Goal: Information Seeking & Learning: Learn about a topic

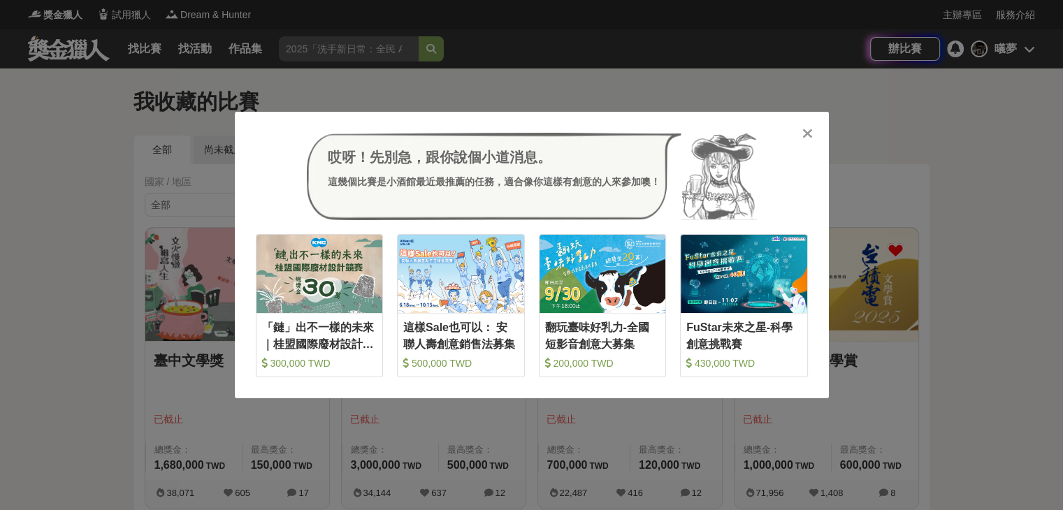
click at [804, 141] on icon at bounding box center [807, 134] width 10 height 14
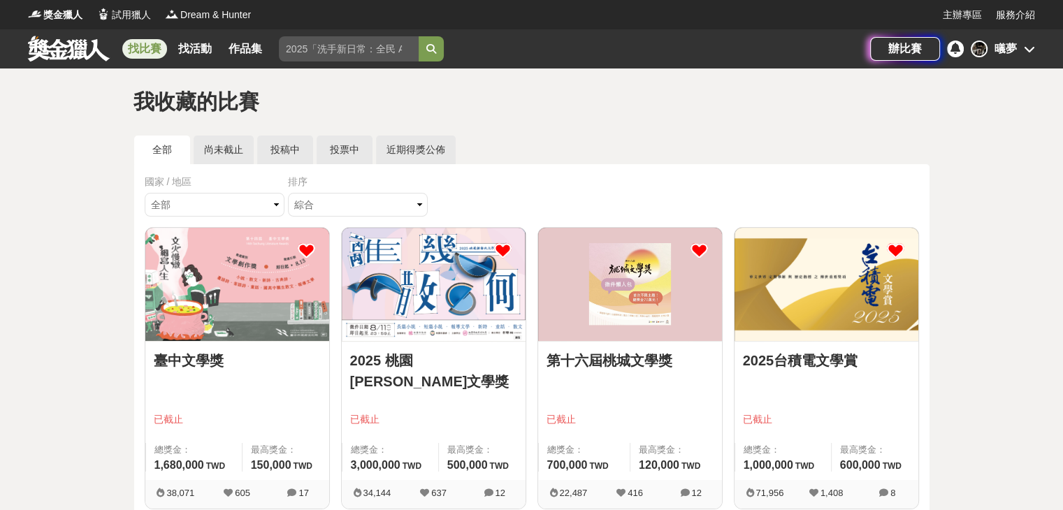
click at [165, 43] on link "找比賽" at bounding box center [144, 49] width 45 height 20
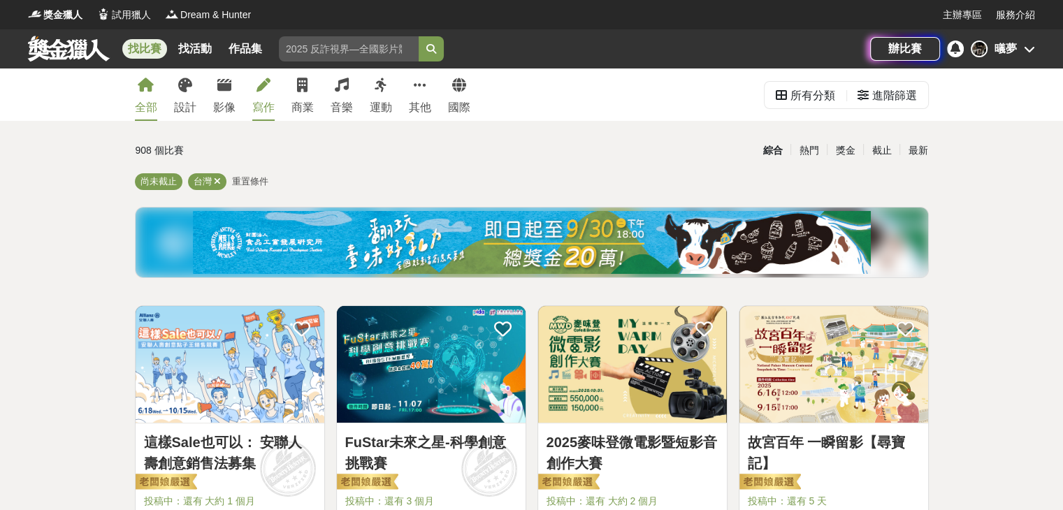
click at [262, 90] on icon at bounding box center [264, 85] width 14 height 14
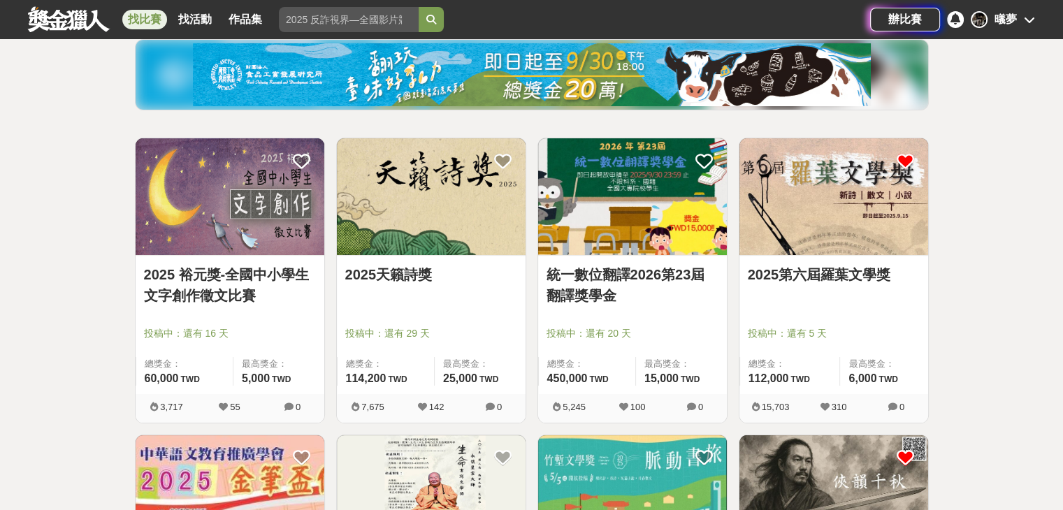
scroll to position [208, 0]
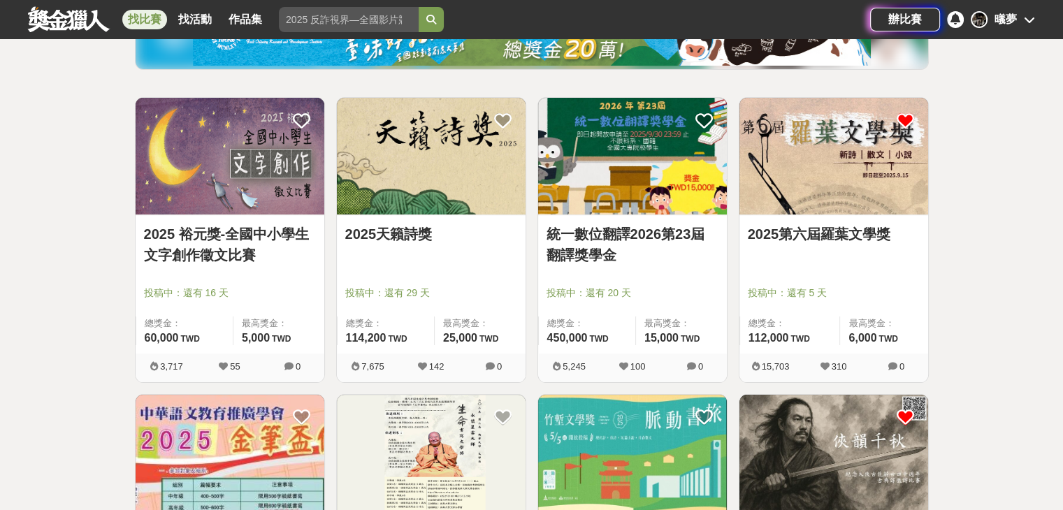
click at [417, 233] on link "2025天籟詩獎" at bounding box center [431, 234] width 172 height 21
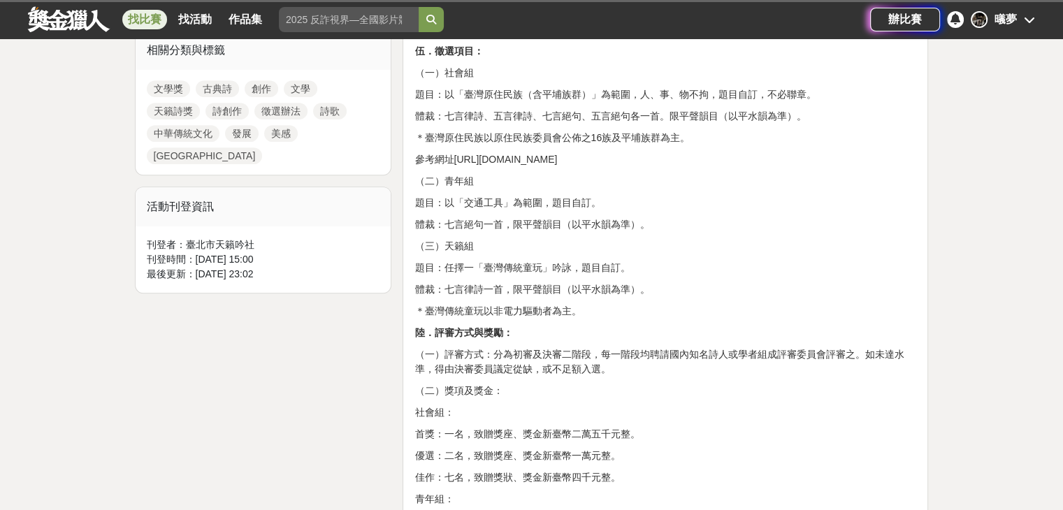
scroll to position [635, 0]
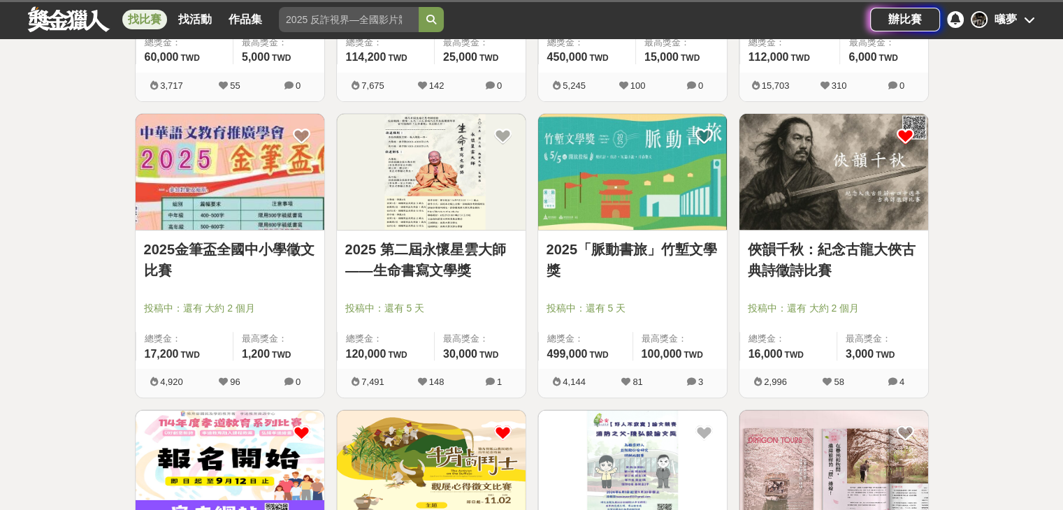
scroll to position [489, 0]
click at [615, 254] on link "2025「脈動書旅」竹塹文學獎" at bounding box center [633, 260] width 172 height 42
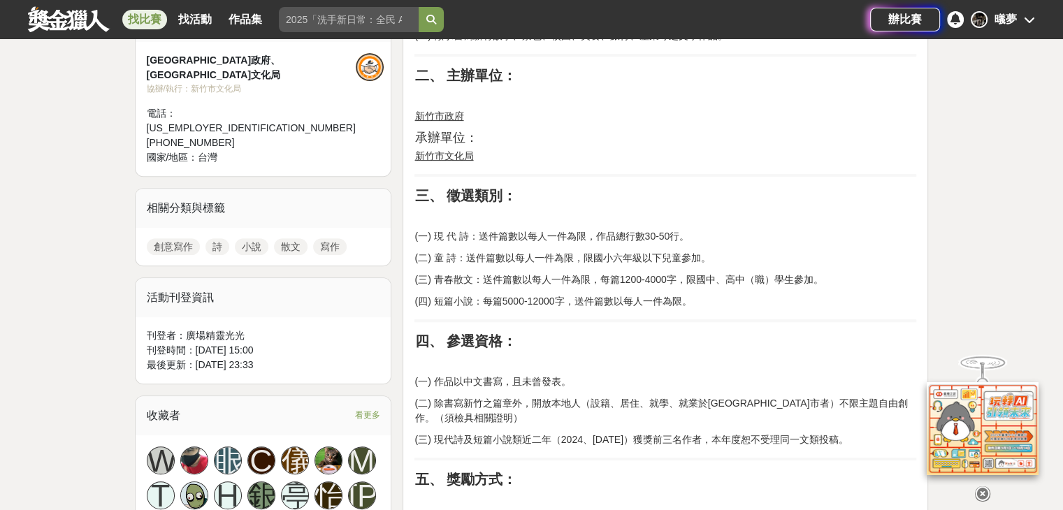
scroll to position [621, 0]
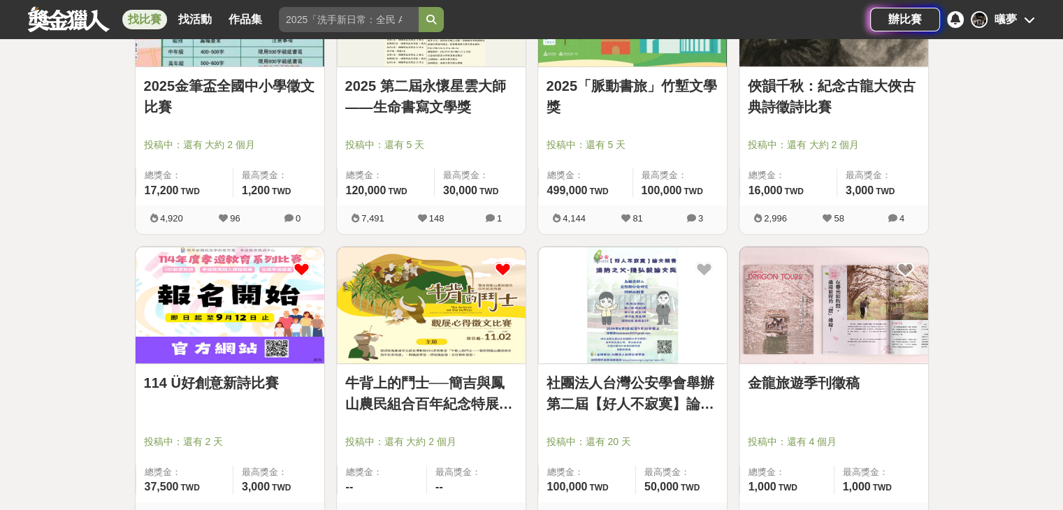
scroll to position [651, 0]
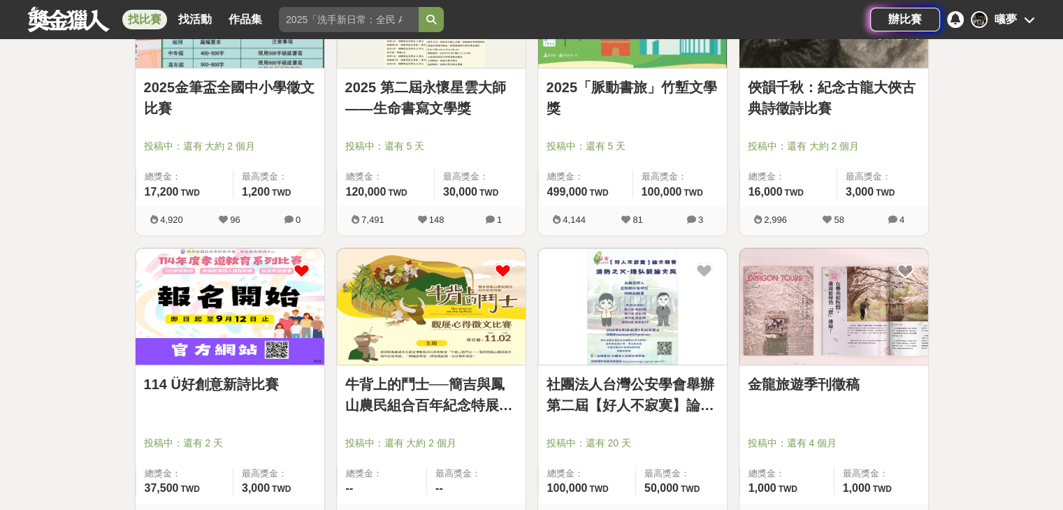
click at [232, 386] on link "114 Ü好創意新詩比賽" at bounding box center [230, 384] width 172 height 21
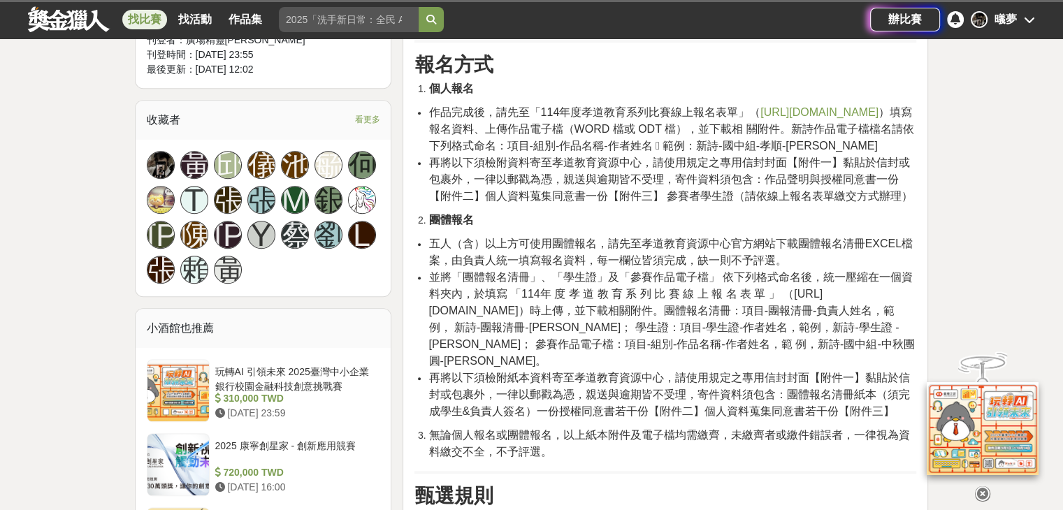
scroll to position [850, 0]
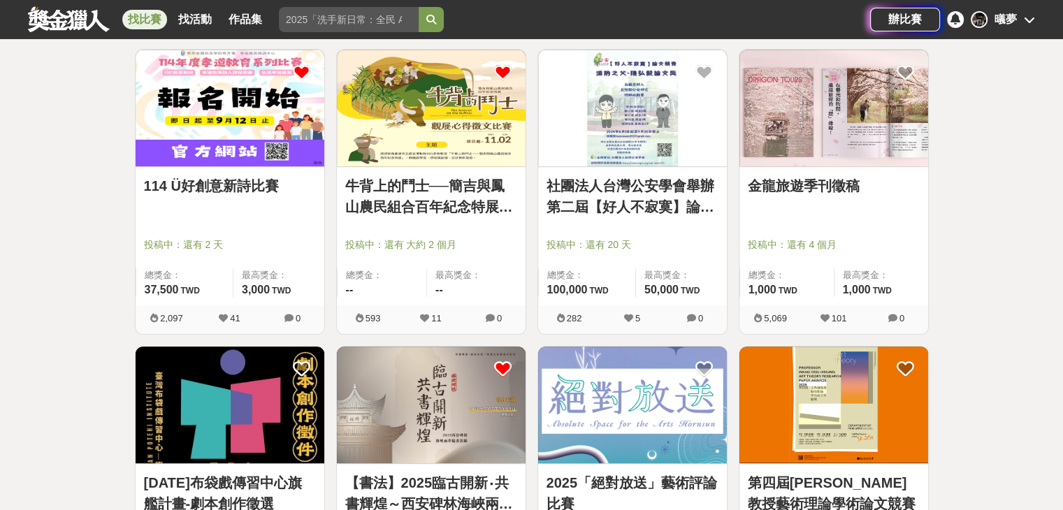
click at [470, 191] on link "牛背上的鬥士──簡吉與鳳山農民組合百年紀念特展觀展心得 徵文比賽" at bounding box center [431, 196] width 172 height 42
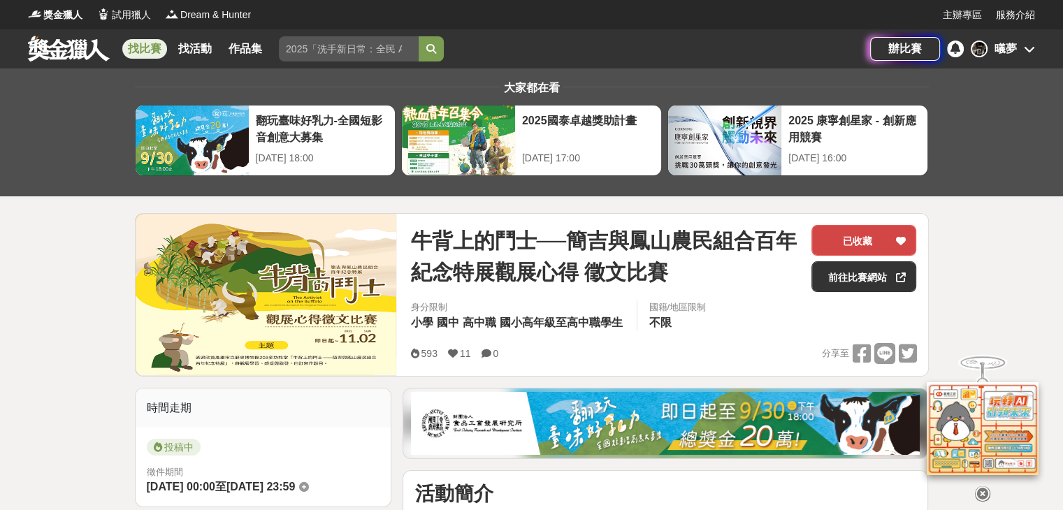
click at [857, 241] on button "已收藏" at bounding box center [864, 240] width 105 height 31
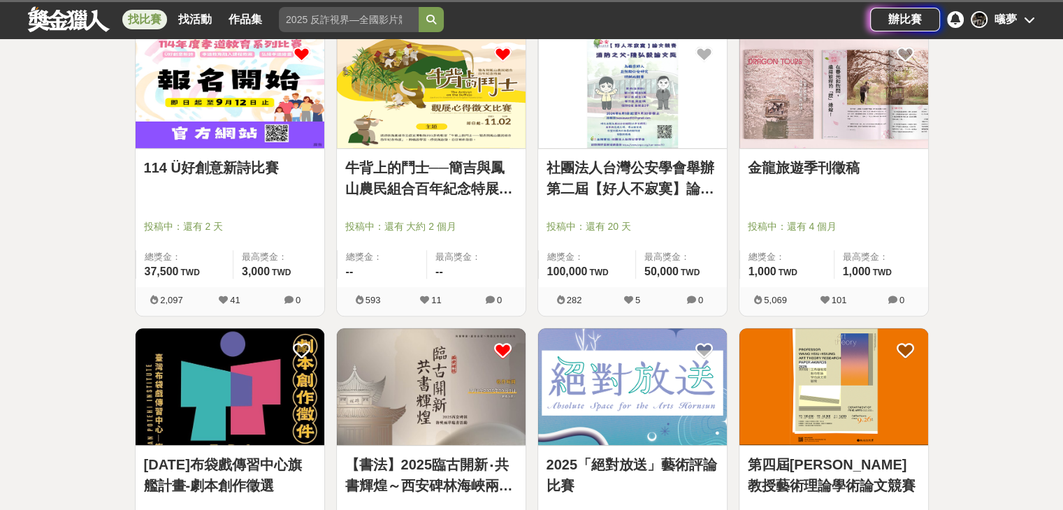
scroll to position [869, 0]
click at [792, 161] on link "金龍旅遊季刊徵稿" at bounding box center [834, 167] width 172 height 21
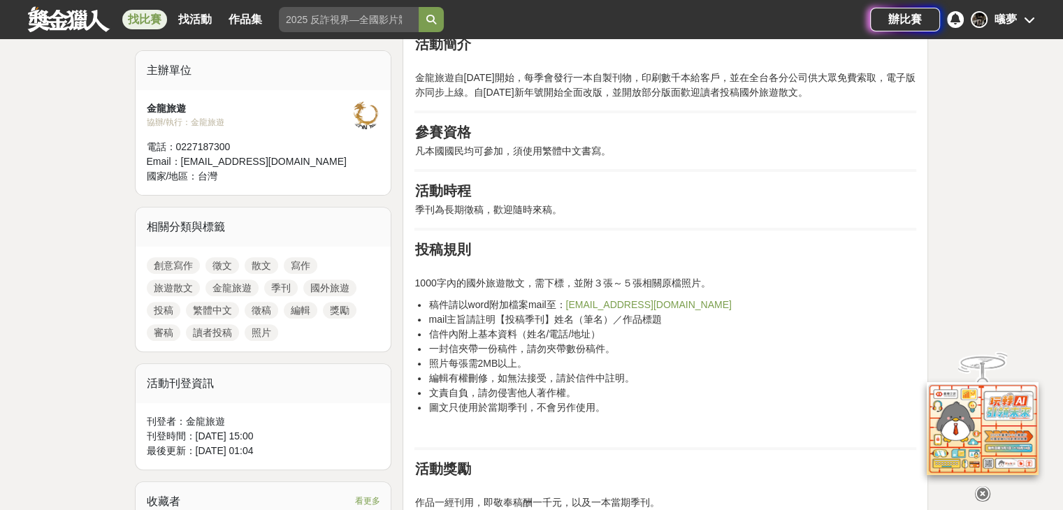
scroll to position [470, 0]
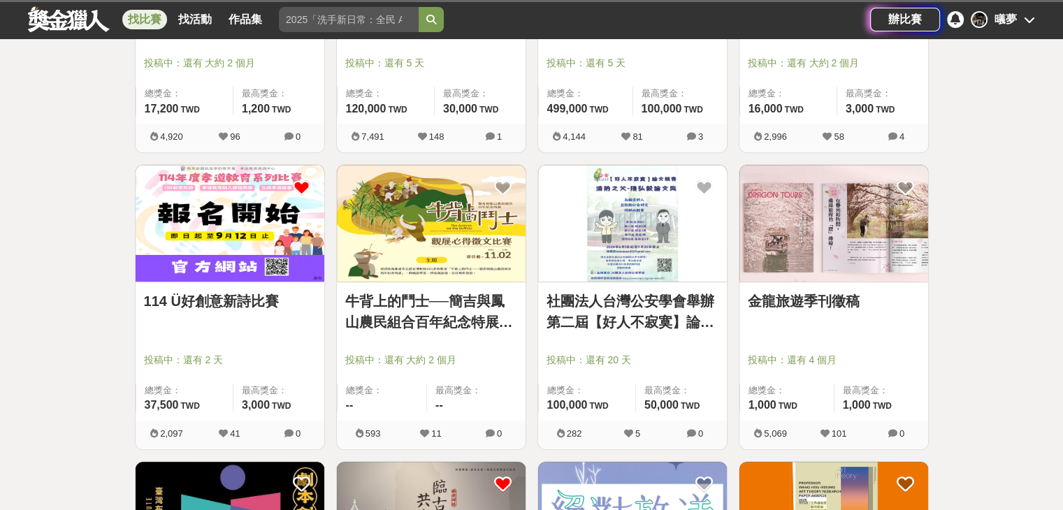
scroll to position [734, 0]
click at [907, 192] on icon at bounding box center [905, 188] width 17 height 17
click at [906, 185] on icon at bounding box center [905, 188] width 17 height 17
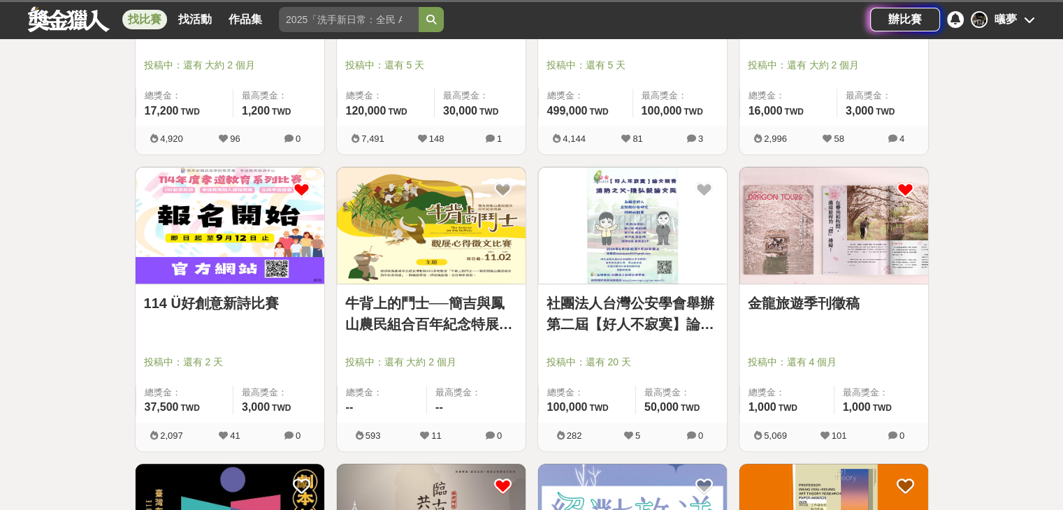
click at [905, 185] on icon at bounding box center [905, 189] width 17 height 17
click at [840, 269] on img at bounding box center [834, 225] width 189 height 117
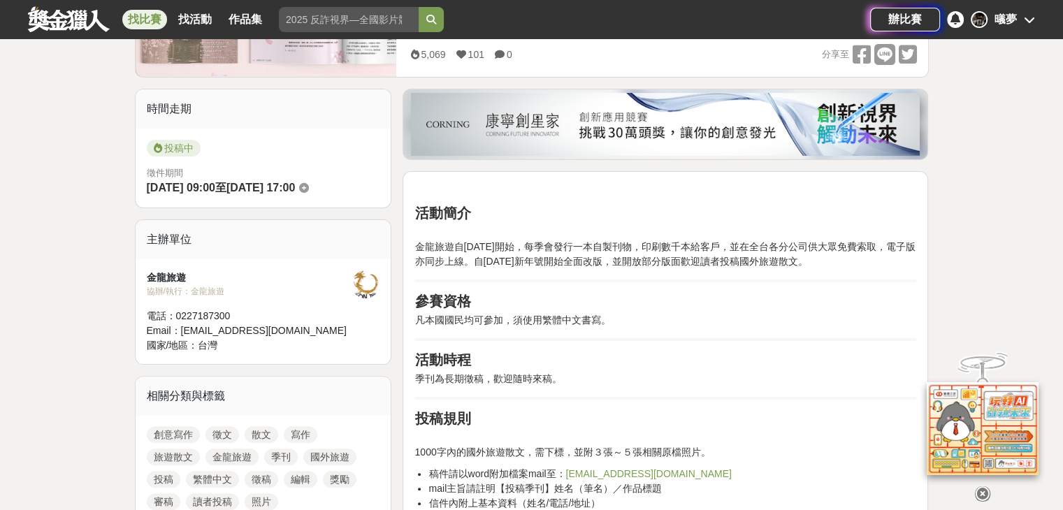
scroll to position [316, 0]
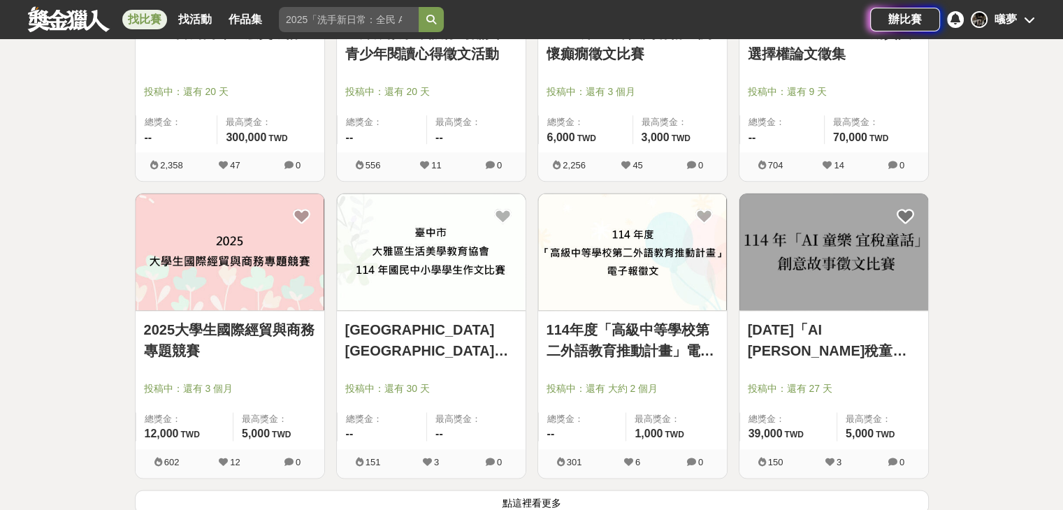
scroll to position [1803, 0]
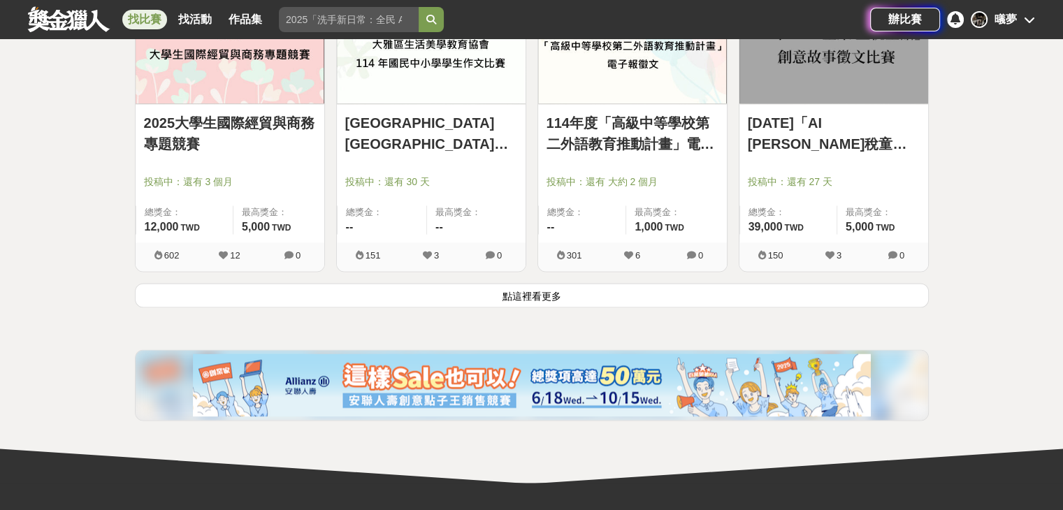
click at [530, 288] on button "點這裡看更多" at bounding box center [532, 295] width 794 height 24
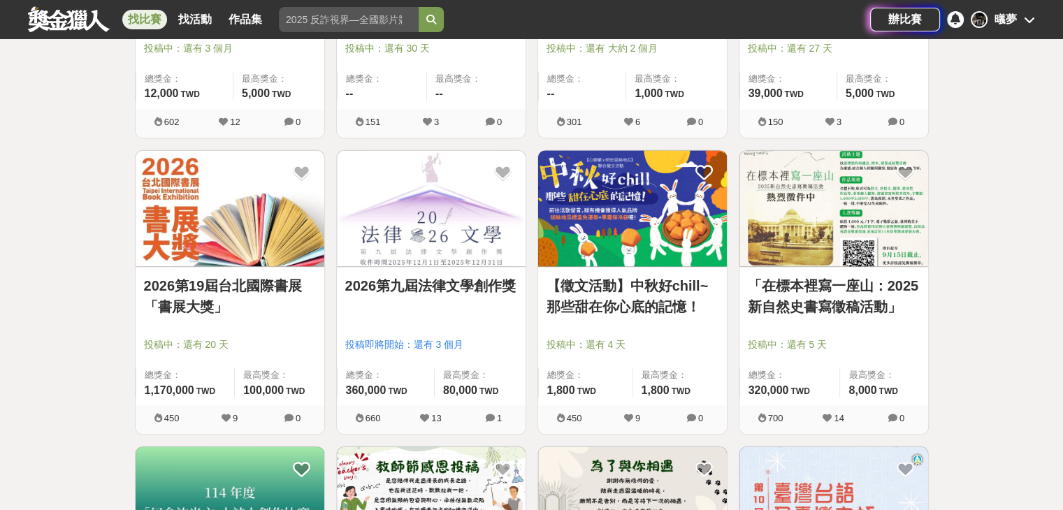
scroll to position [1939, 0]
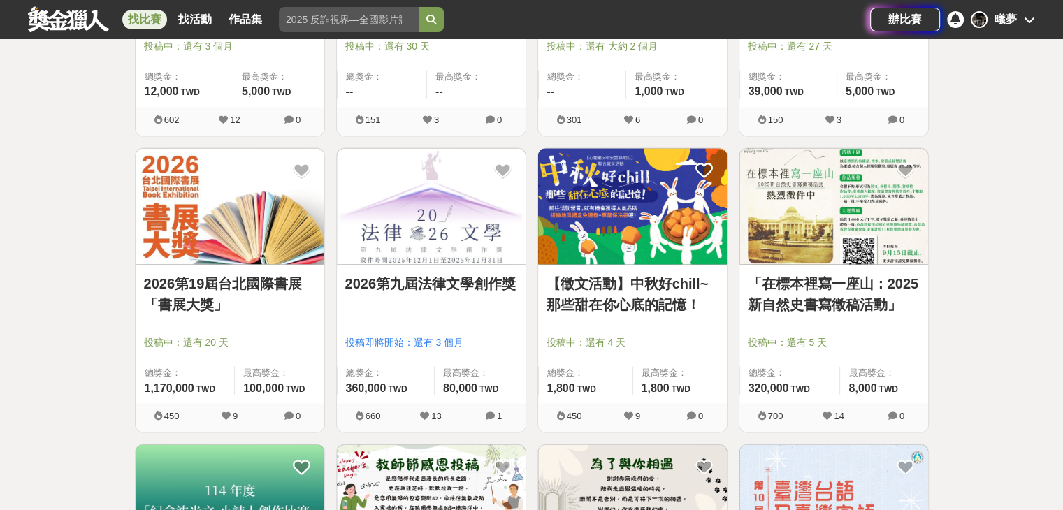
click at [180, 283] on link "2026第19屆台北國際書展「書展大獎」" at bounding box center [230, 294] width 172 height 42
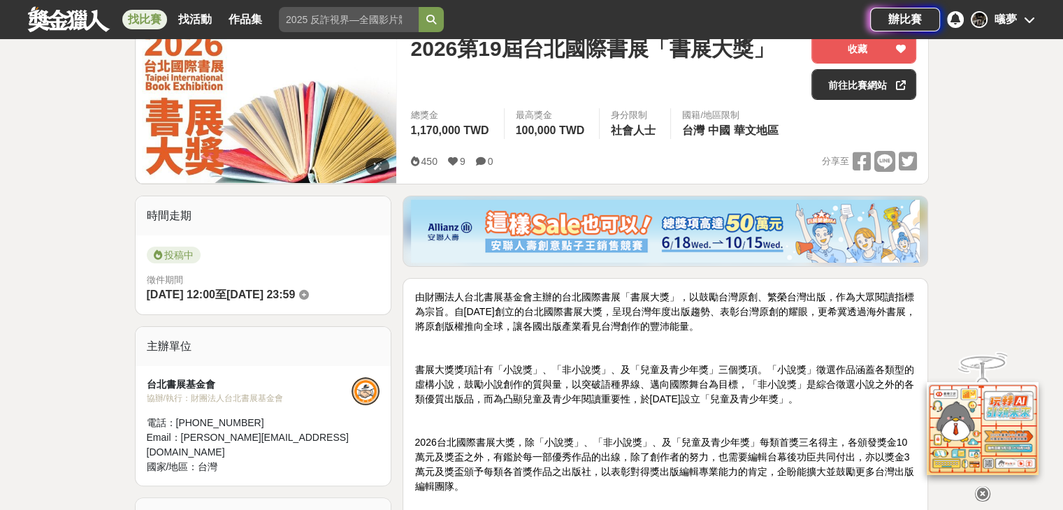
scroll to position [194, 0]
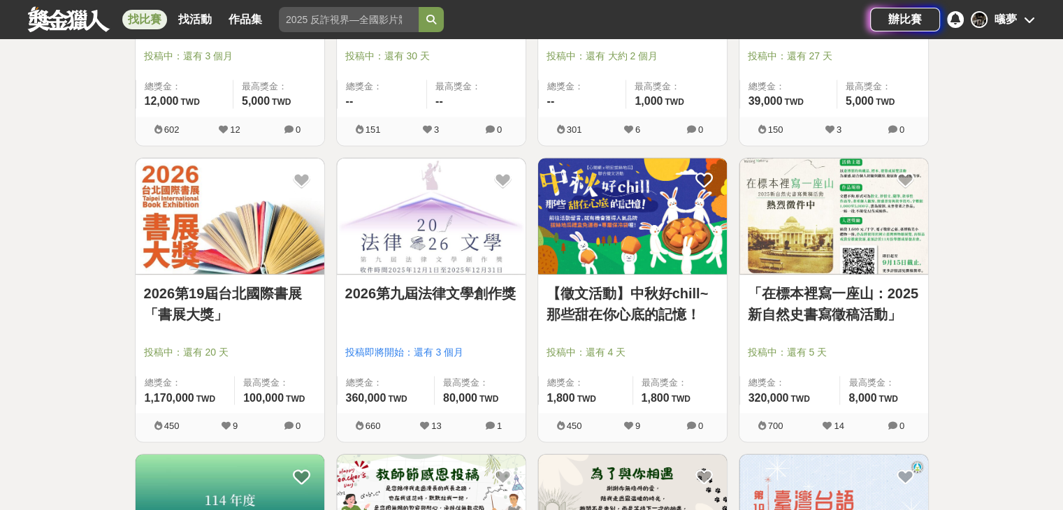
scroll to position [1945, 0]
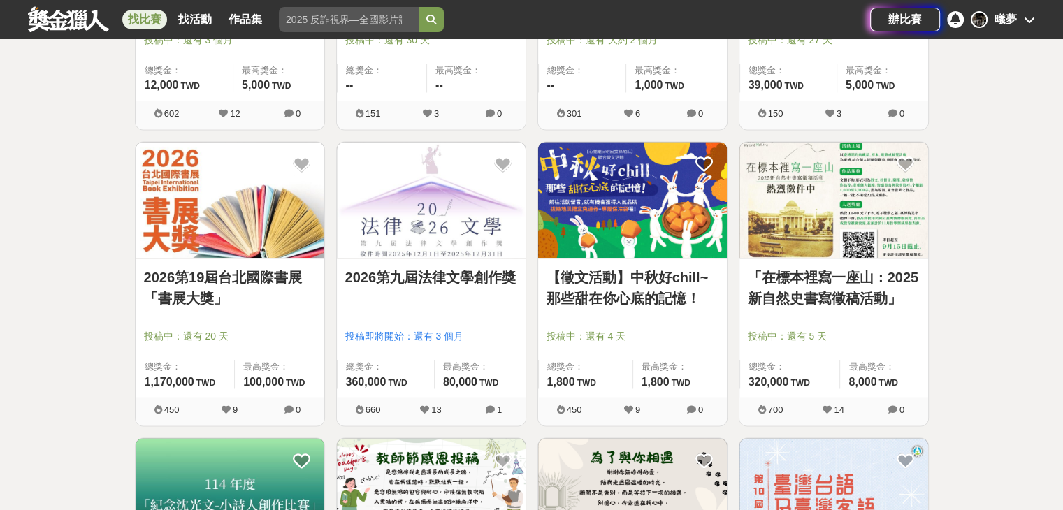
click at [419, 273] on link "2026第九屆法律文學創作獎" at bounding box center [431, 277] width 172 height 21
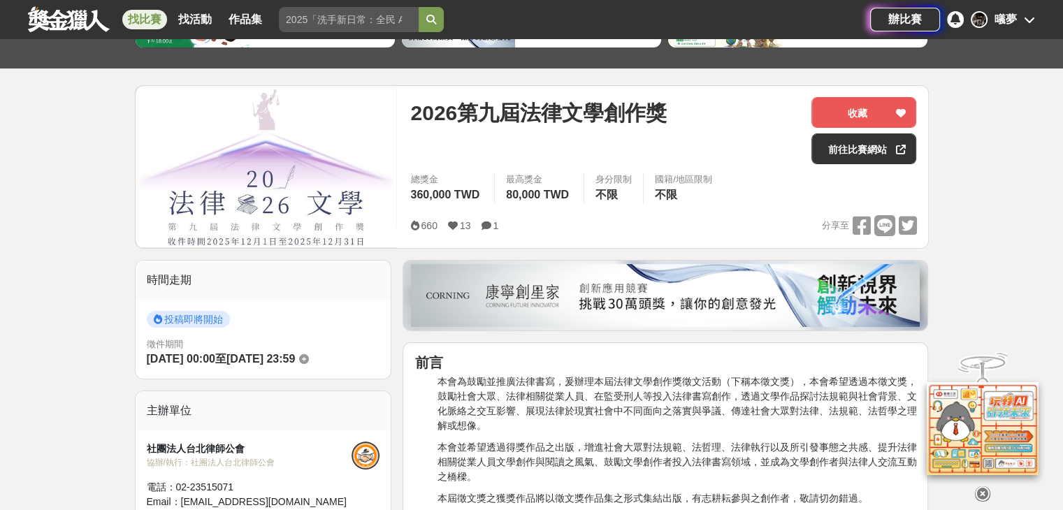
scroll to position [126, 0]
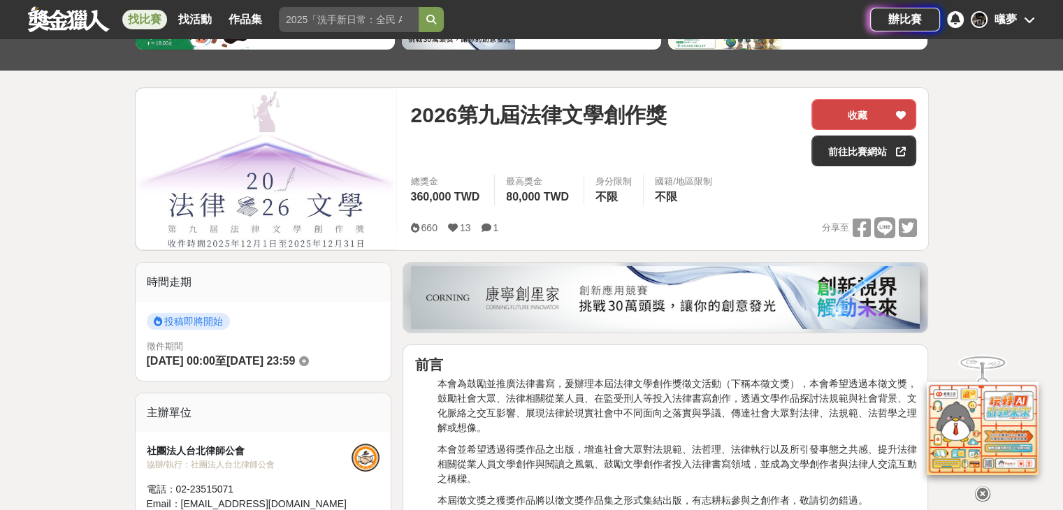
click at [844, 109] on button "收藏" at bounding box center [864, 114] width 105 height 31
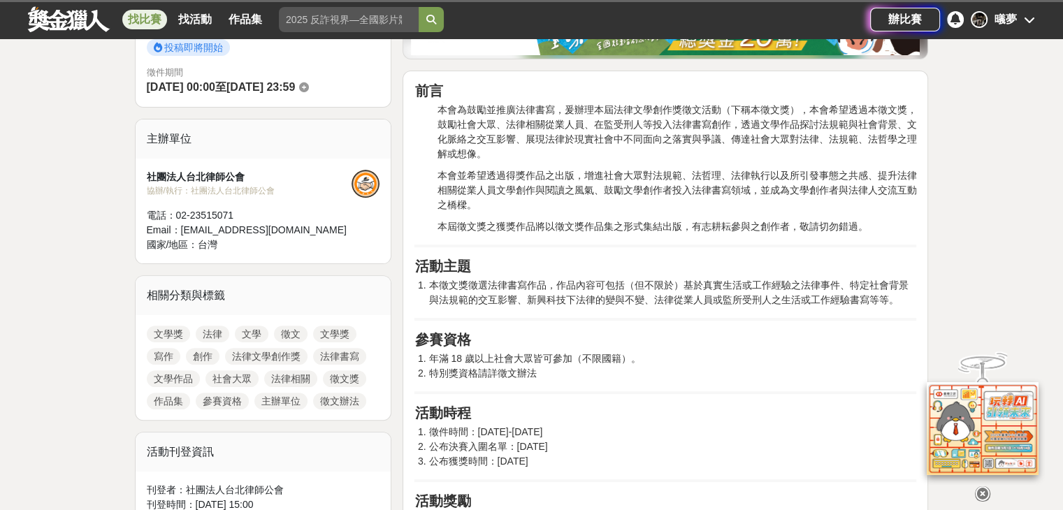
scroll to position [399, 0]
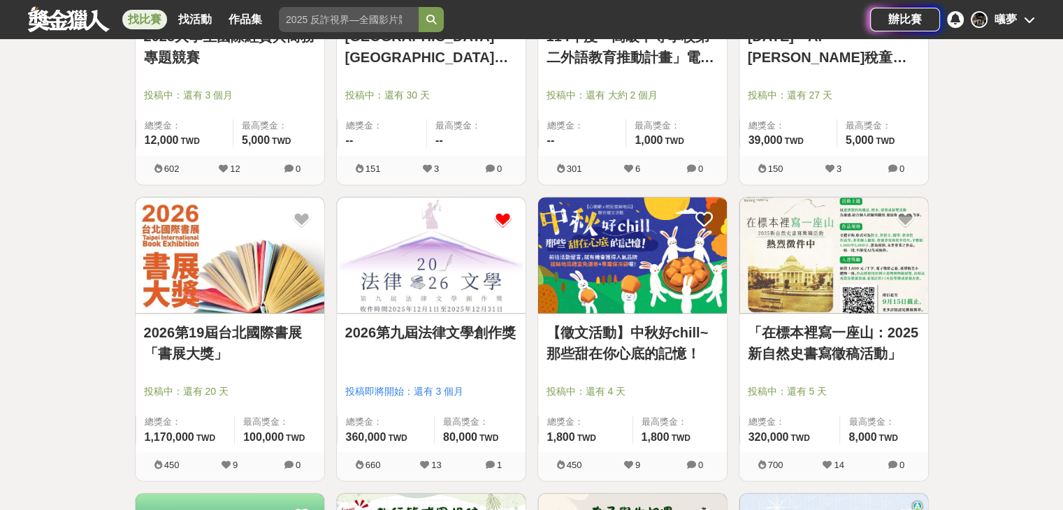
scroll to position [1894, 0]
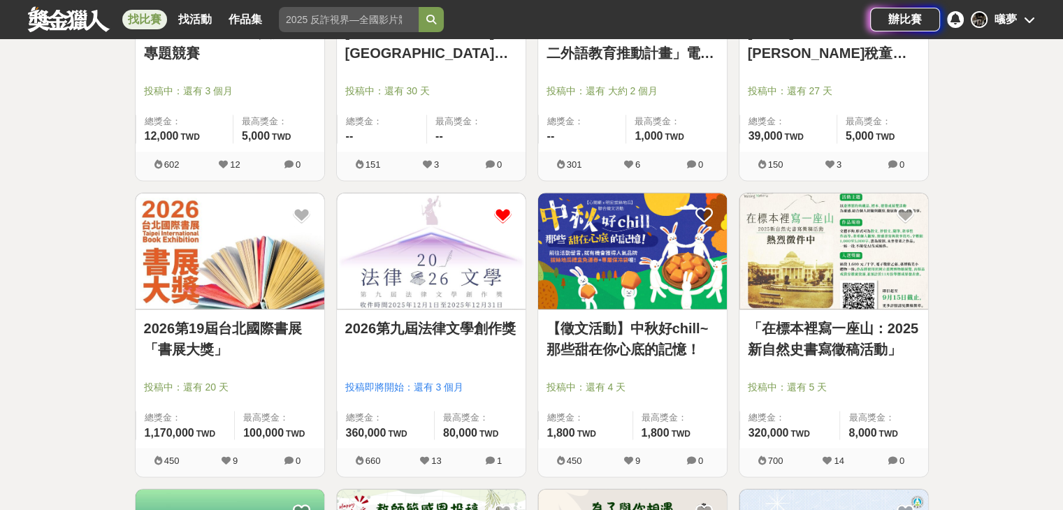
click at [571, 325] on link "【徵文活動】中秋好chill~那些甜在你心底的記憶！" at bounding box center [633, 339] width 172 height 42
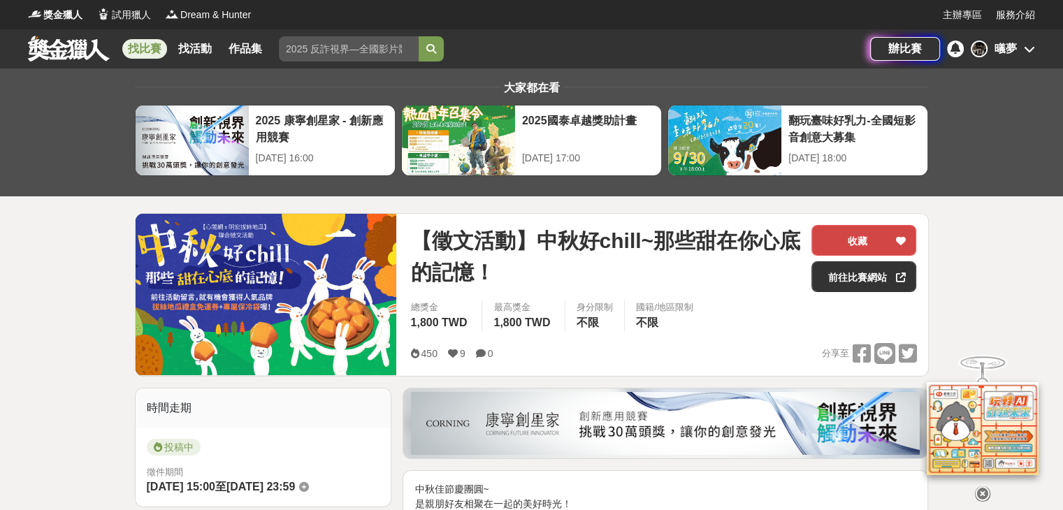
click at [844, 239] on button "收藏" at bounding box center [864, 240] width 105 height 31
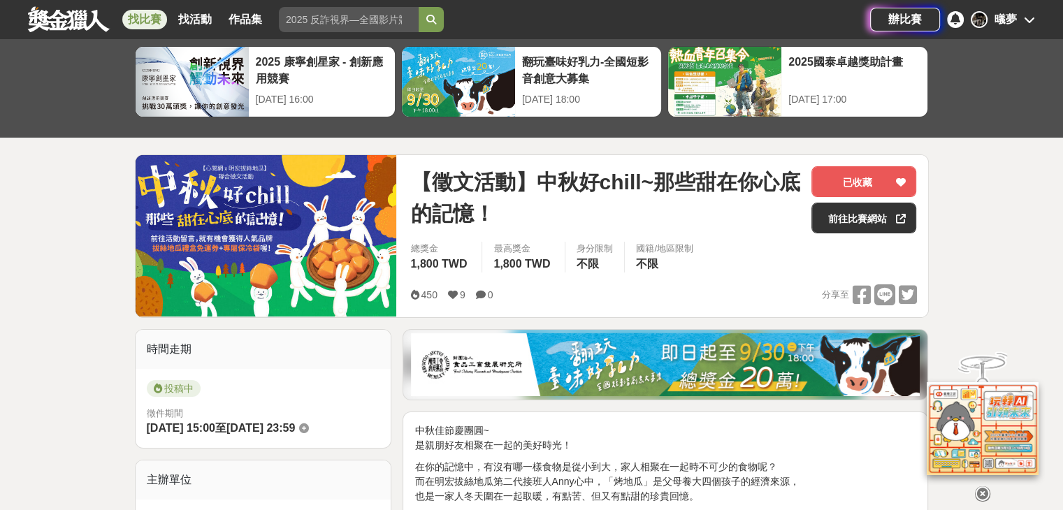
scroll to position [47, 0]
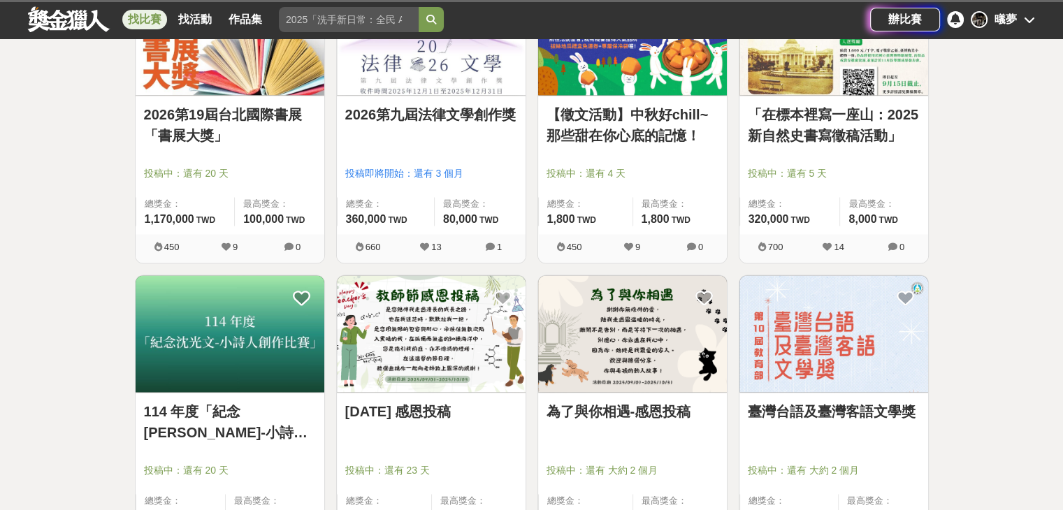
scroll to position [2108, 0]
click at [868, 138] on link "「在標本裡寫一座山：2025新自然史書寫徵稿活動」" at bounding box center [834, 126] width 172 height 42
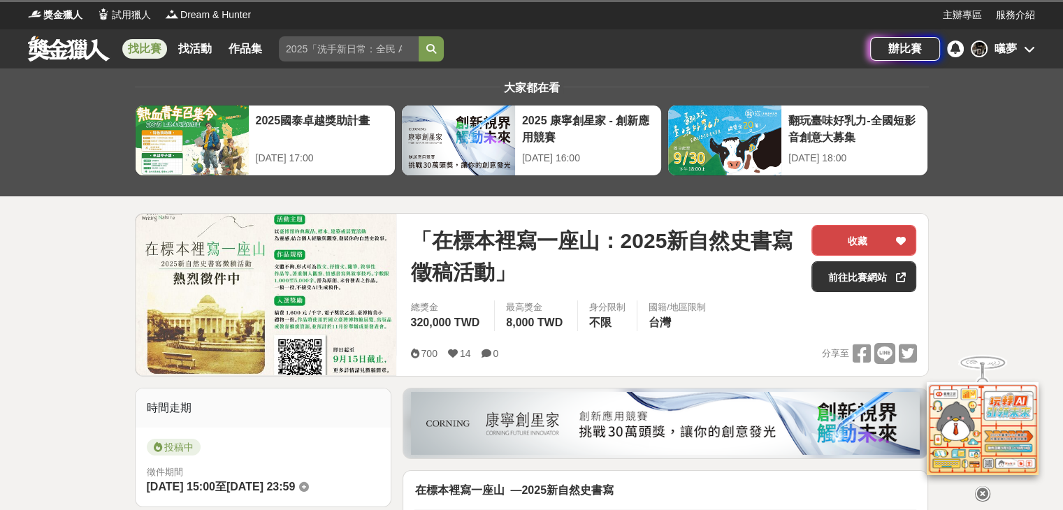
click at [826, 231] on button "收藏" at bounding box center [864, 240] width 105 height 31
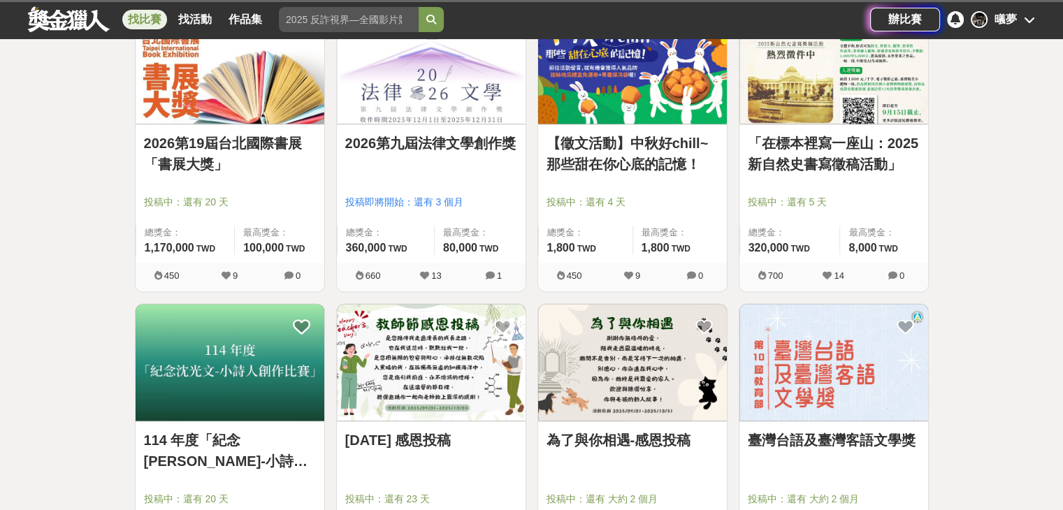
scroll to position [2108, 0]
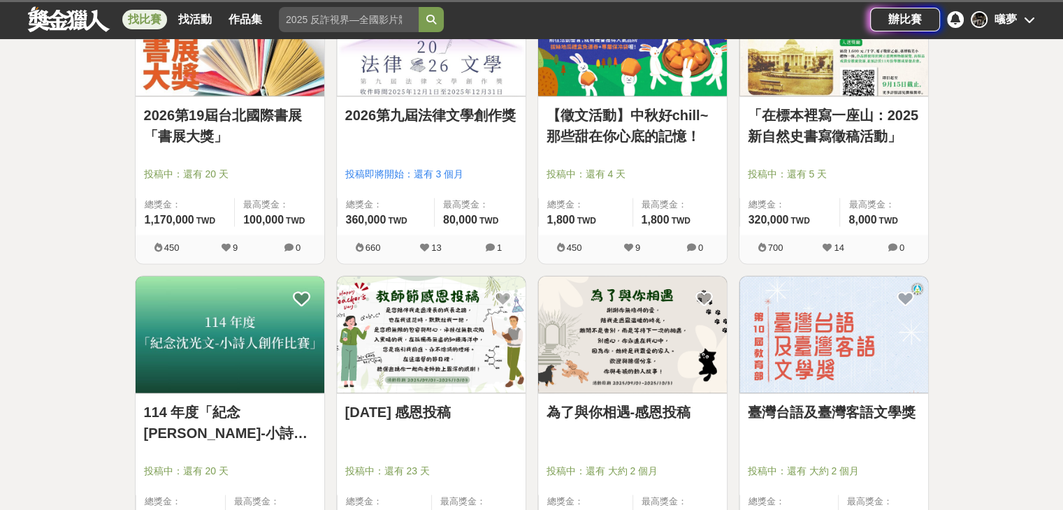
click at [209, 413] on link "114 年度「紀念[PERSON_NAME]-小詩人創作比賽」" at bounding box center [230, 423] width 172 height 42
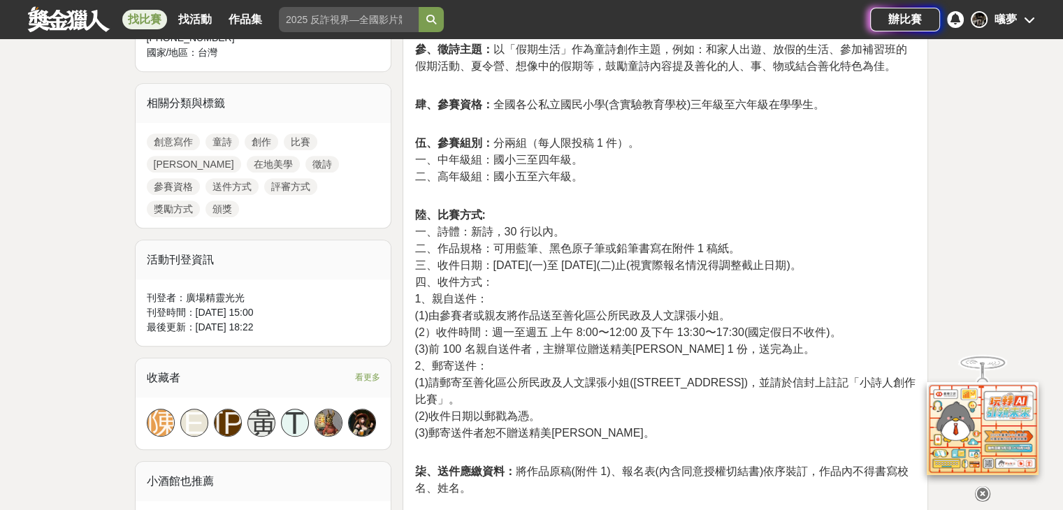
scroll to position [628, 0]
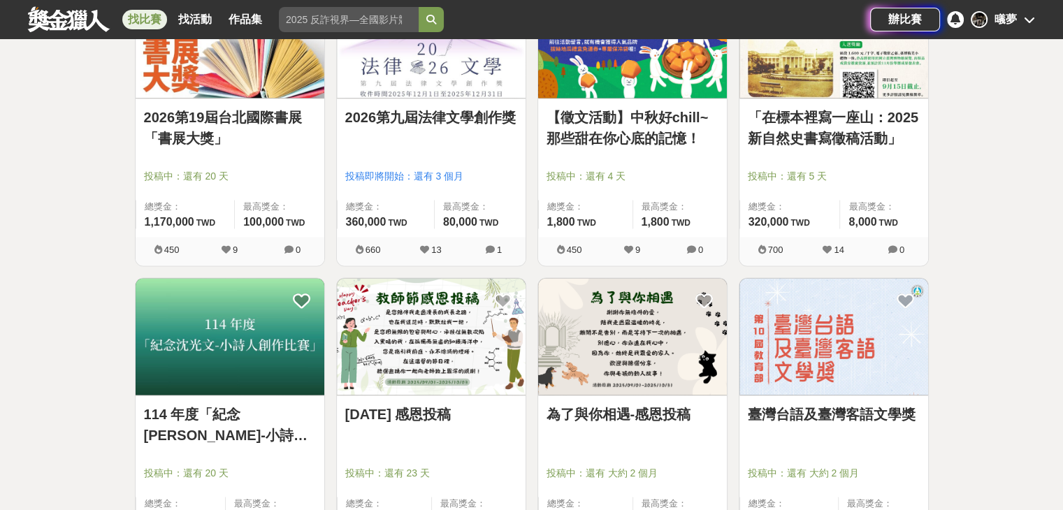
scroll to position [2108, 0]
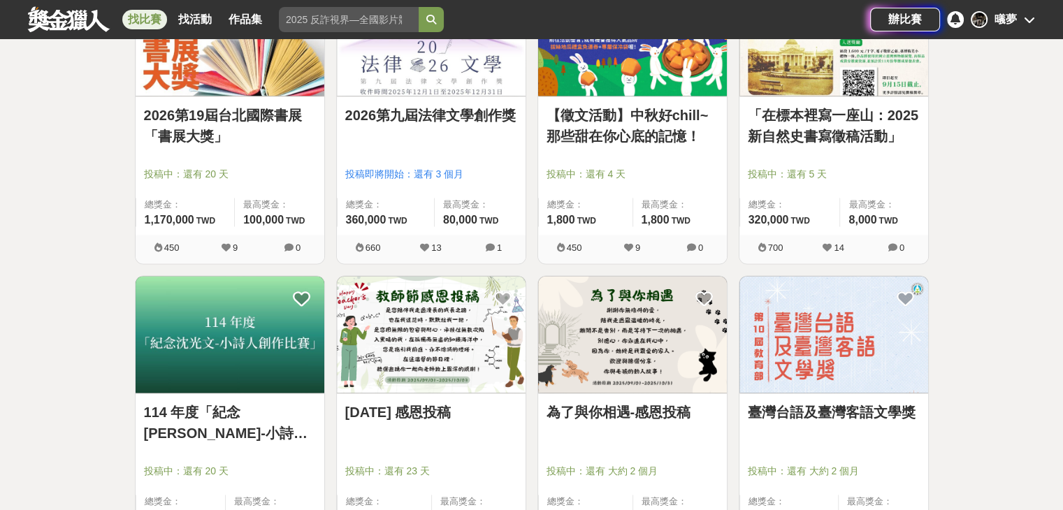
click at [406, 415] on link "[DATE] 感恩投稿" at bounding box center [431, 412] width 172 height 21
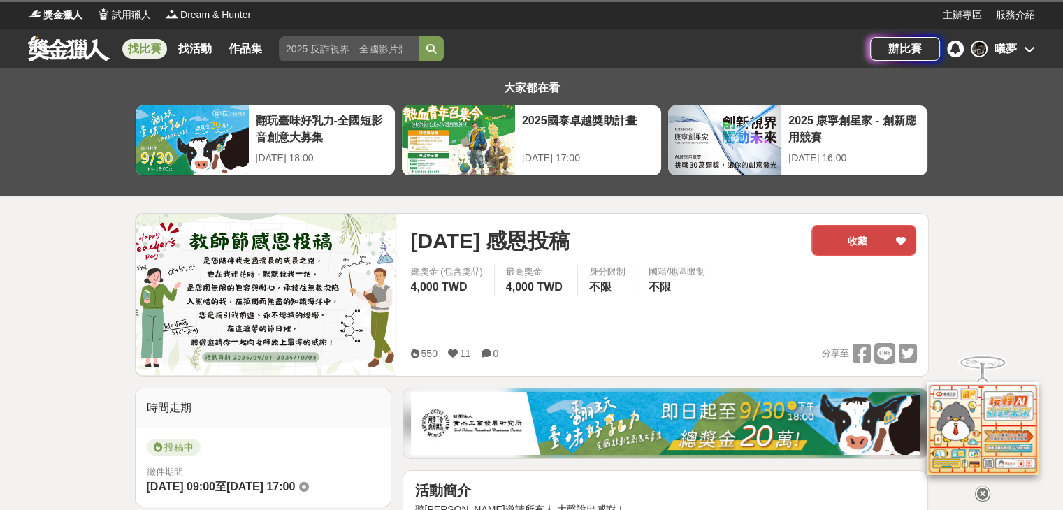
click at [848, 240] on button "收藏" at bounding box center [864, 240] width 105 height 31
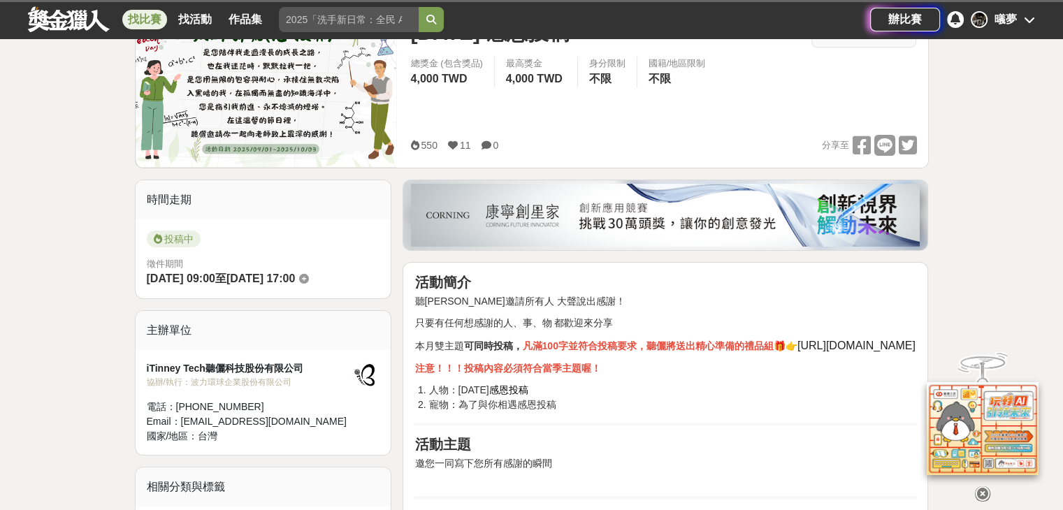
scroll to position [199, 0]
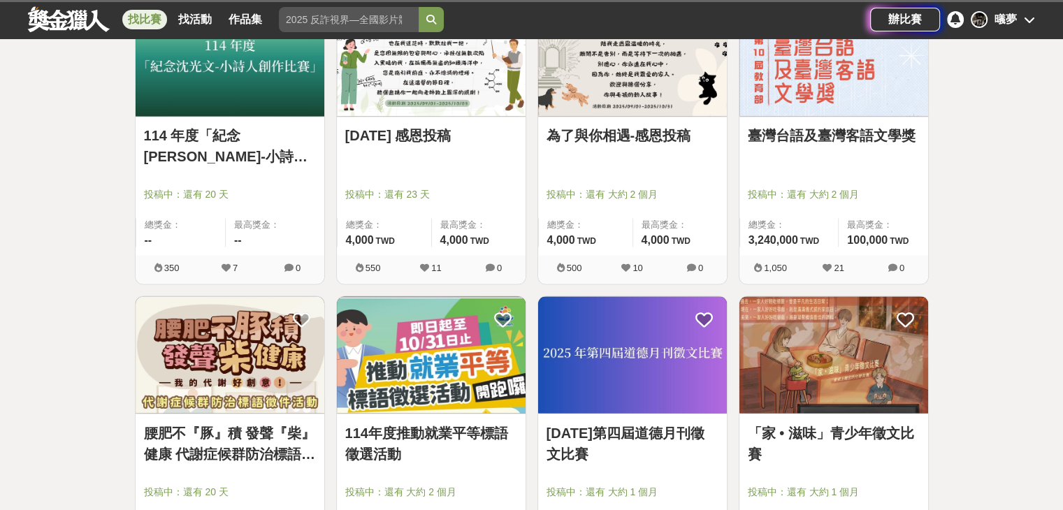
scroll to position [2385, 0]
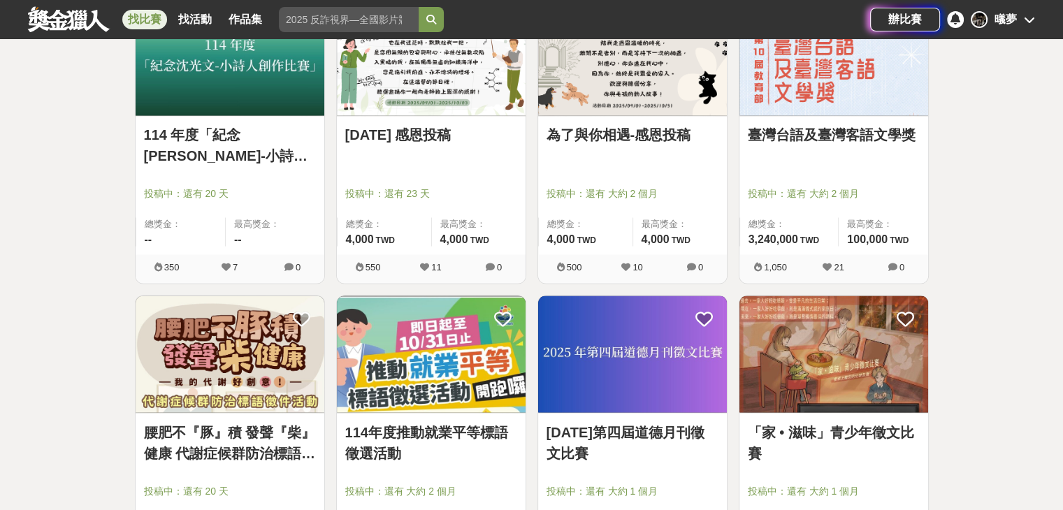
click at [643, 135] on link "為了與你相遇-感恩投稿" at bounding box center [633, 134] width 172 height 21
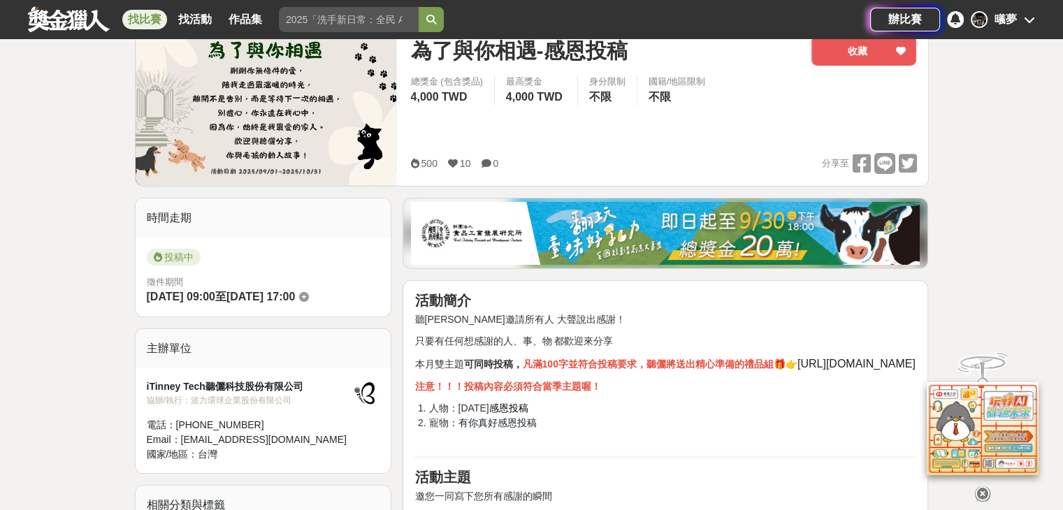
scroll to position [187, 0]
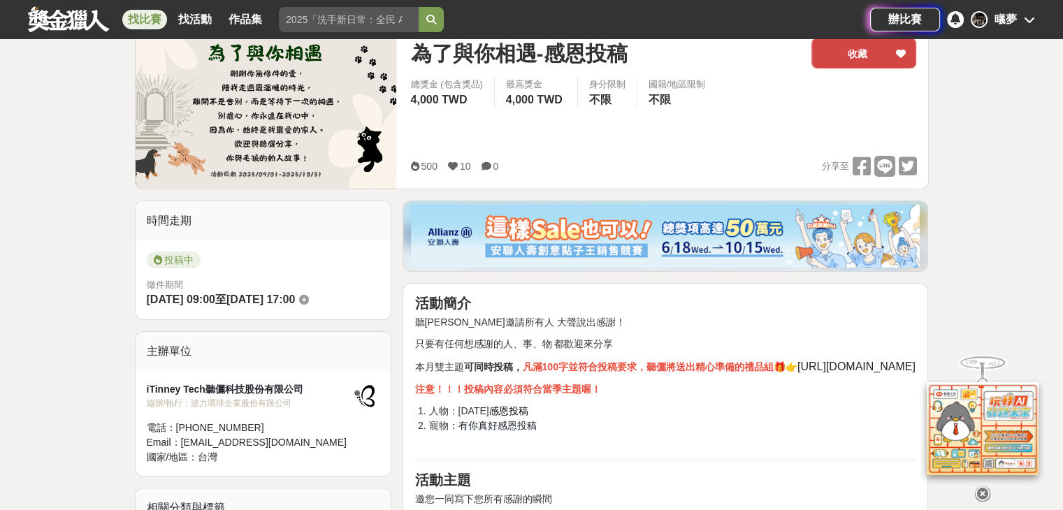
click at [860, 57] on button "收藏" at bounding box center [864, 53] width 105 height 31
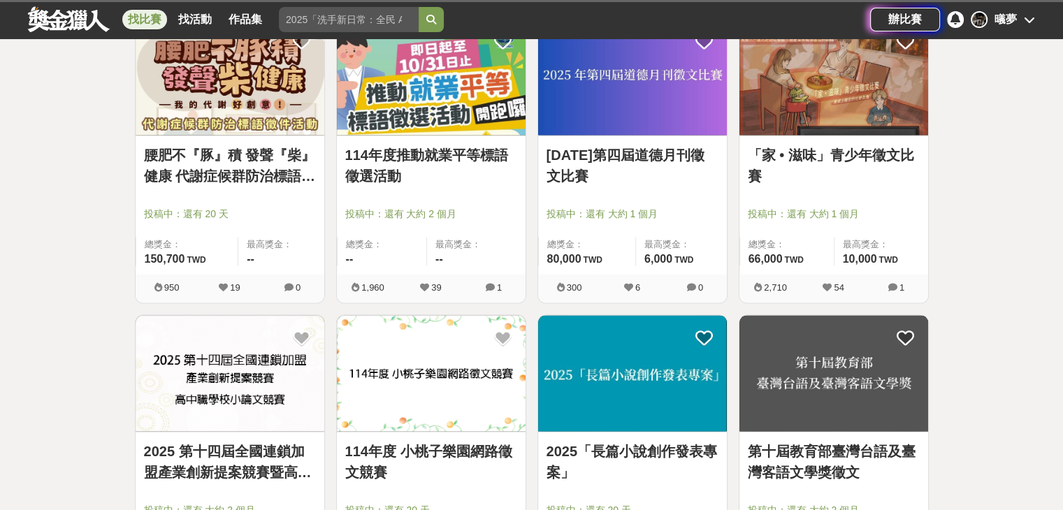
scroll to position [2644, 0]
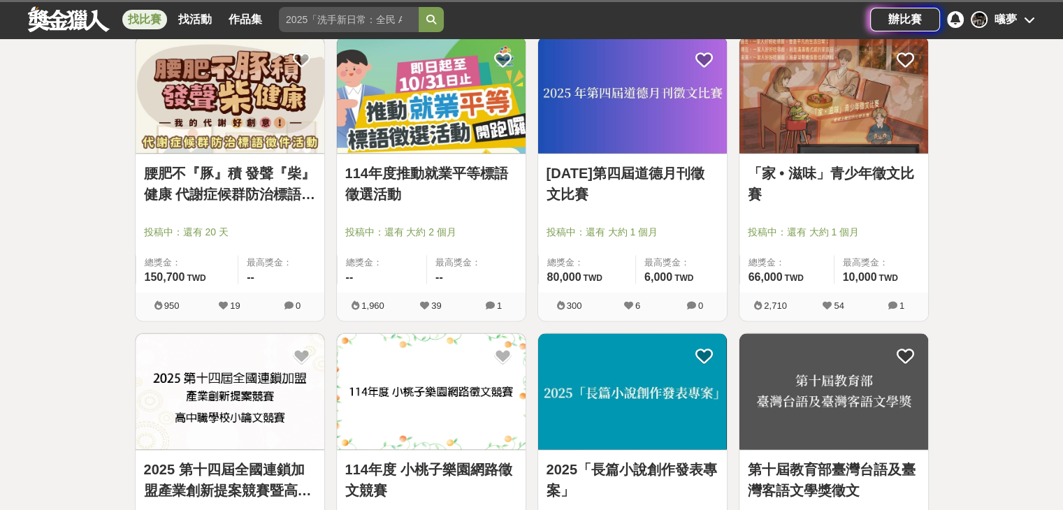
click at [660, 171] on link "[DATE]第四屆道德月刊徵文比賽" at bounding box center [633, 183] width 172 height 42
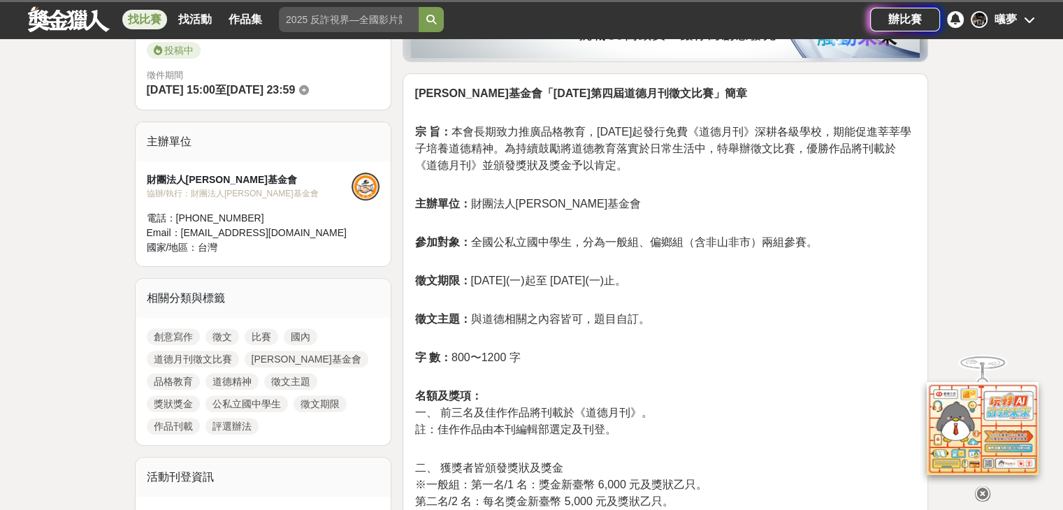
scroll to position [466, 0]
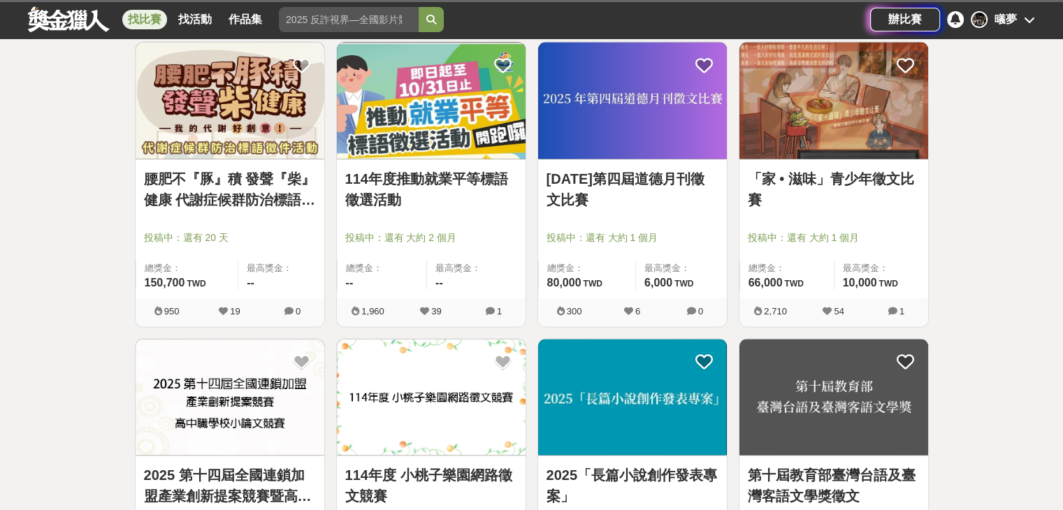
scroll to position [2644, 0]
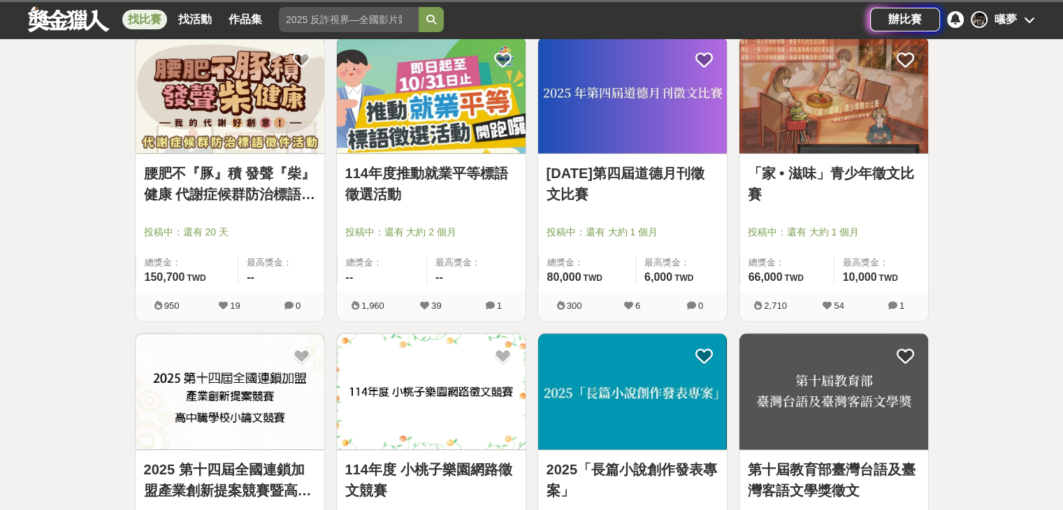
click at [756, 193] on link "「家 • 滋味」青少年徵文比賽" at bounding box center [834, 183] width 172 height 42
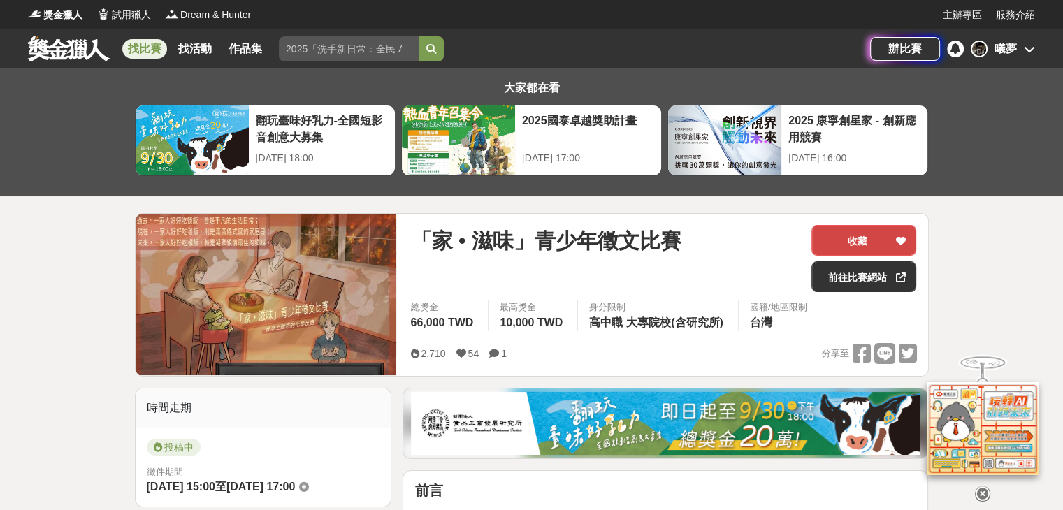
click at [875, 225] on button "收藏" at bounding box center [864, 240] width 105 height 31
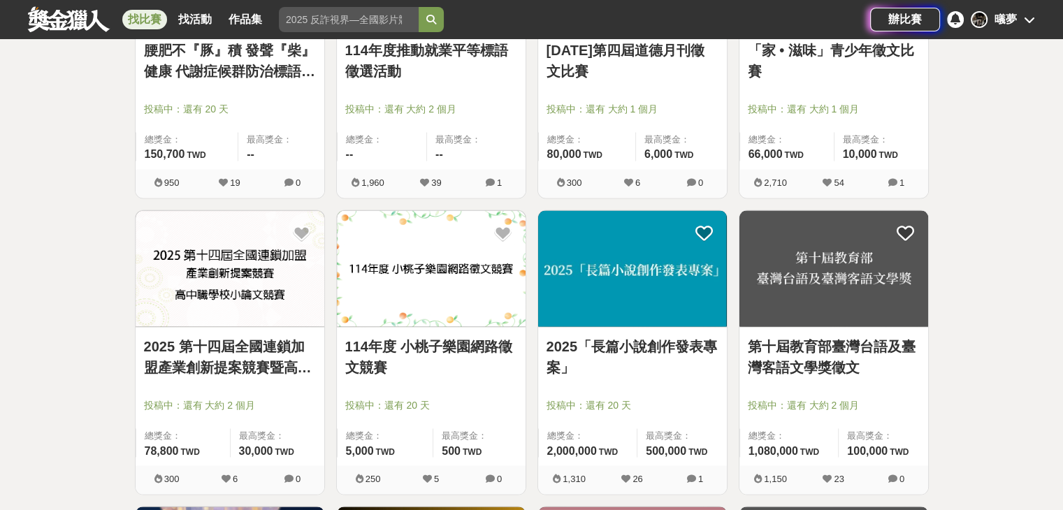
scroll to position [2767, 0]
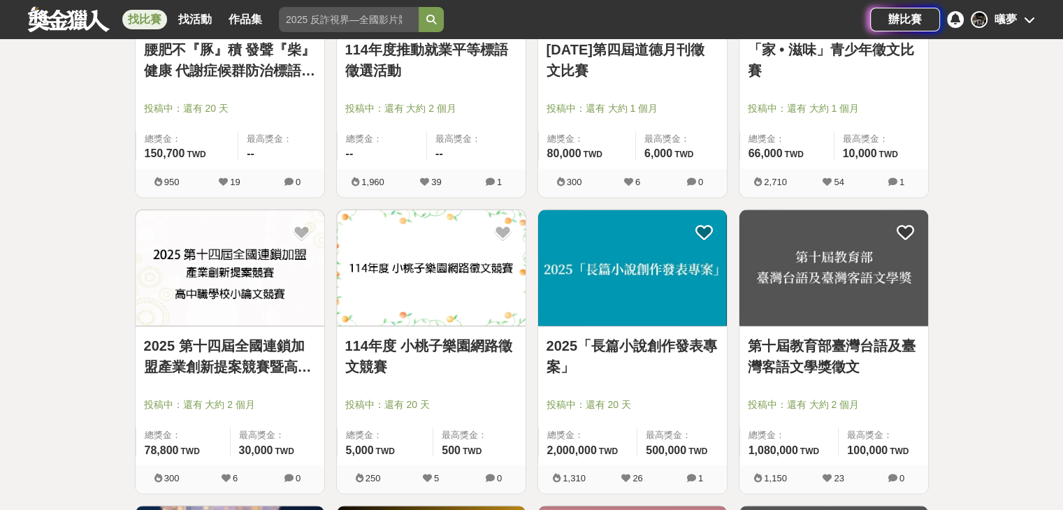
click at [482, 338] on link "114年度 小桃子樂園網路徵文競賽" at bounding box center [431, 357] width 172 height 42
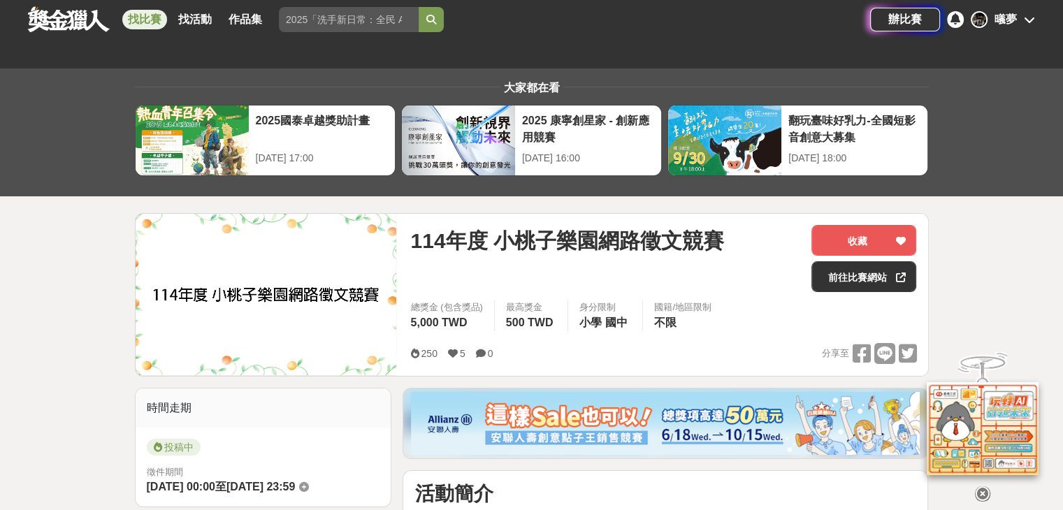
scroll to position [108, 0]
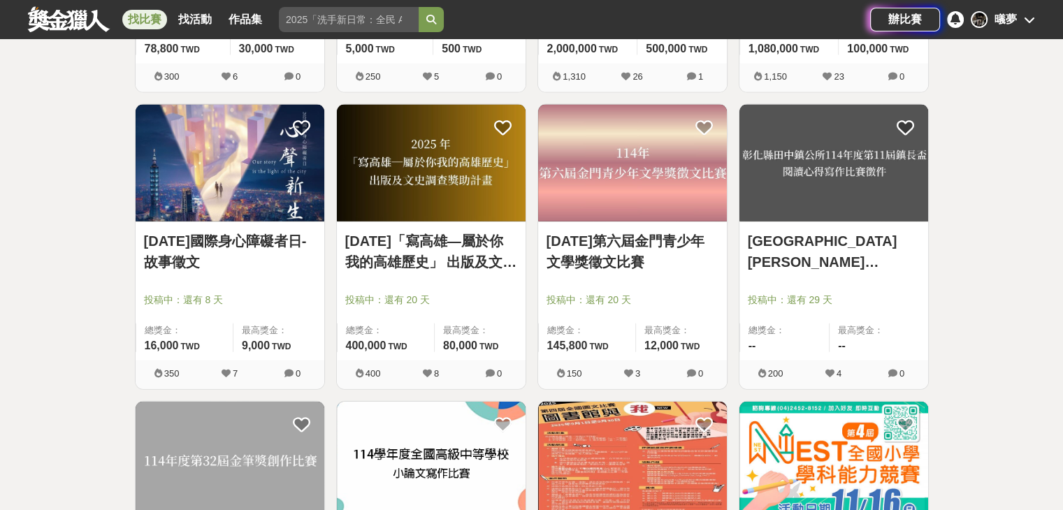
scroll to position [3170, 0]
click at [617, 235] on link "[DATE]第六屆金門青少年文學獎徵文比賽" at bounding box center [633, 251] width 172 height 42
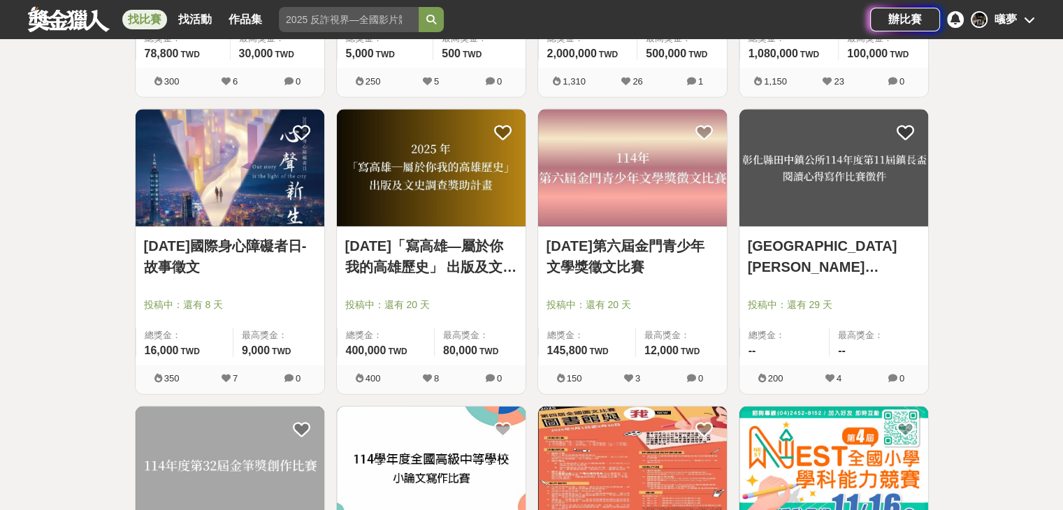
scroll to position [3170, 0]
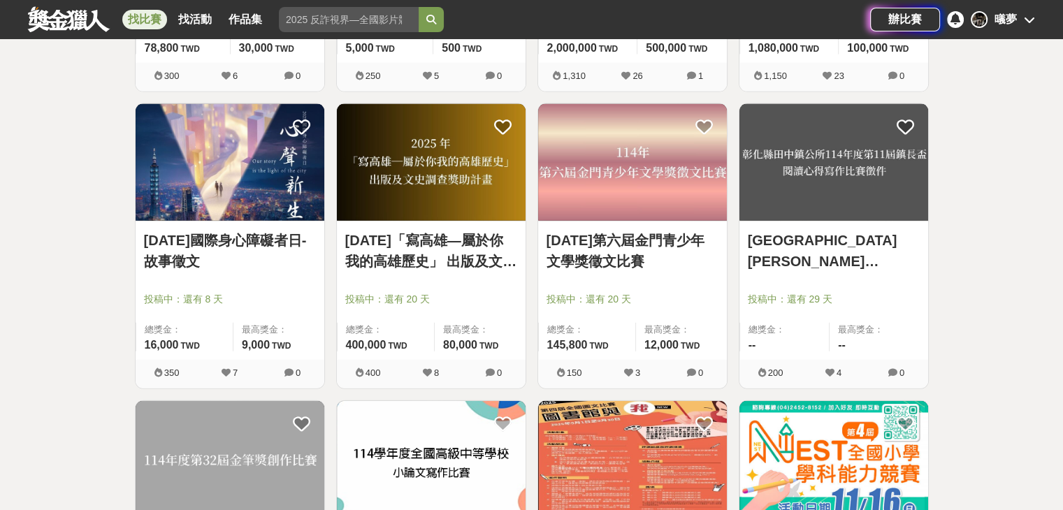
click at [783, 238] on link "[GEOGRAPHIC_DATA][PERSON_NAME][GEOGRAPHIC_DATA]公所114年度第11屆鎮長盃閱讀心得寫作比賽徵件" at bounding box center [834, 251] width 172 height 42
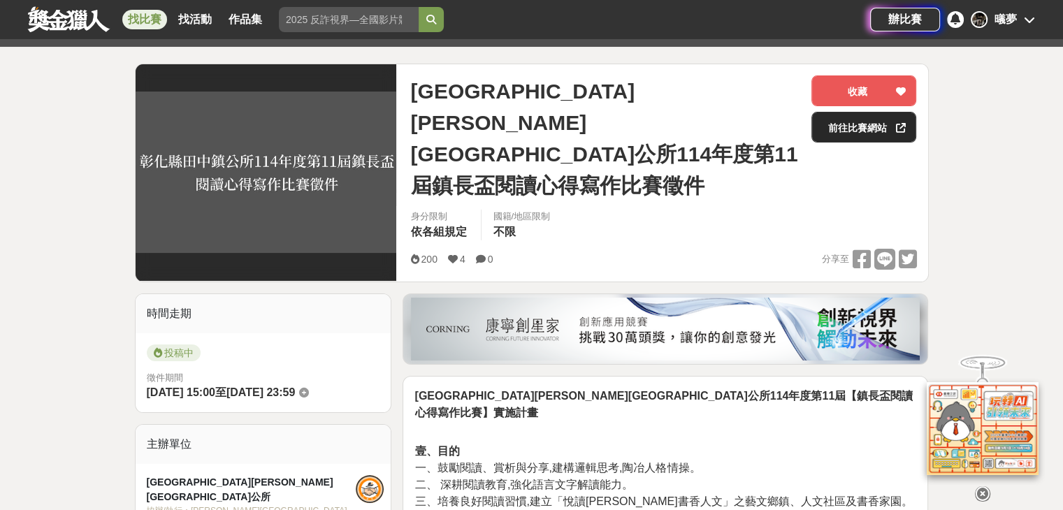
scroll to position [150, 0]
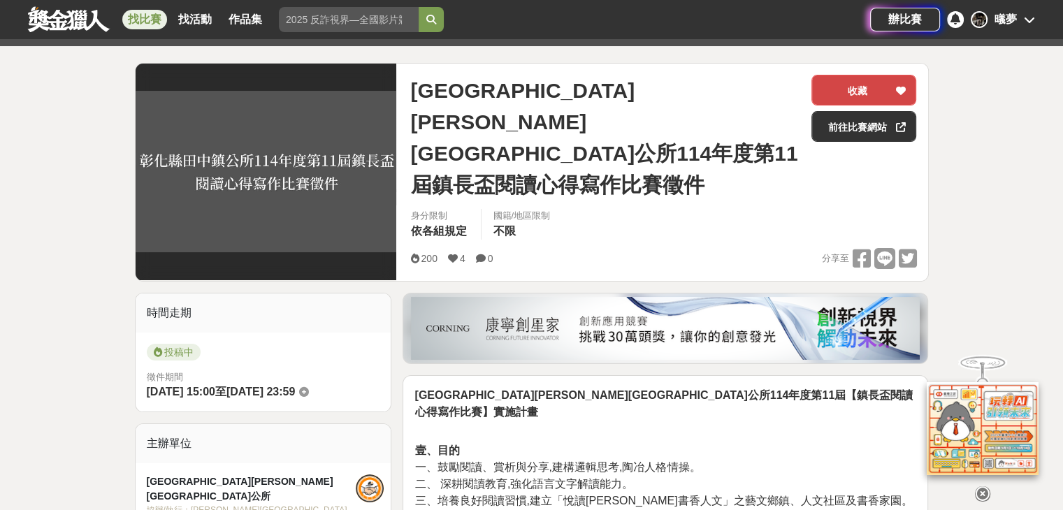
click at [821, 88] on button "收藏" at bounding box center [864, 90] width 105 height 31
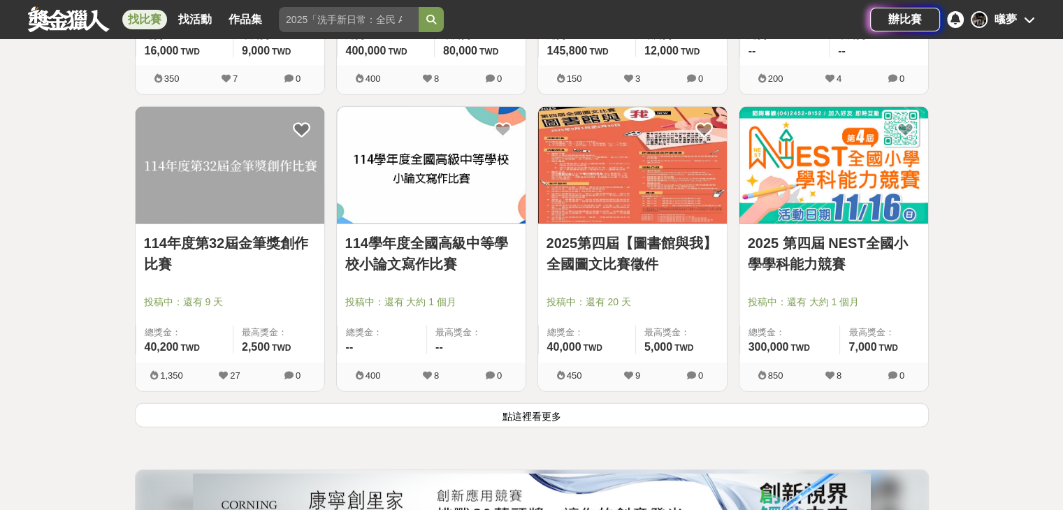
scroll to position [3470, 0]
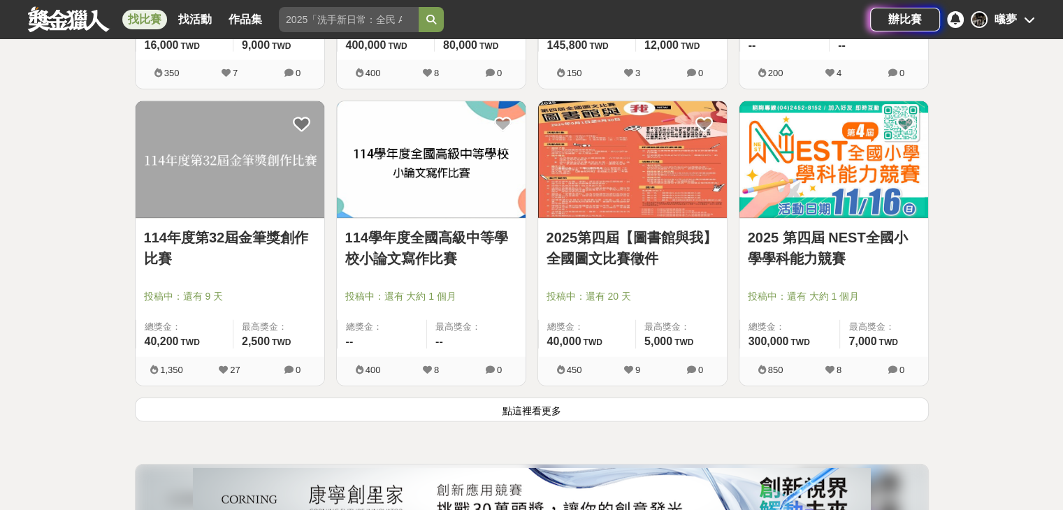
click at [614, 252] on link "2025第四屆【圖書館與我】全國圖文比賽徵件" at bounding box center [633, 248] width 172 height 42
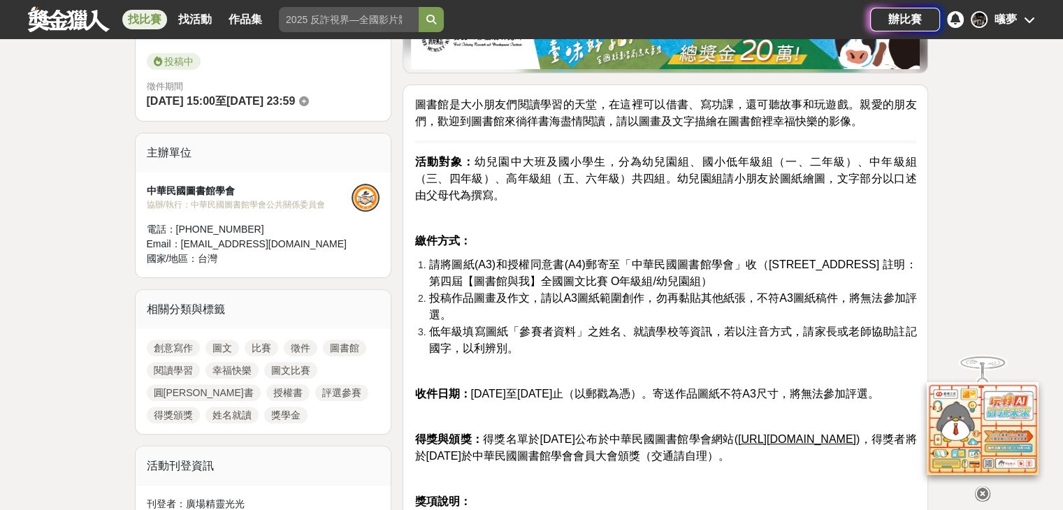
scroll to position [432, 0]
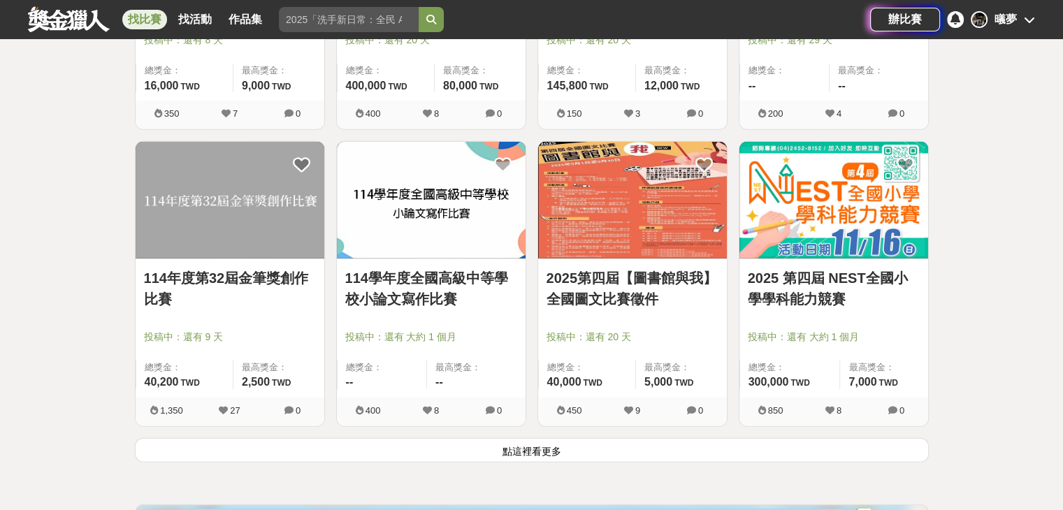
scroll to position [3425, 0]
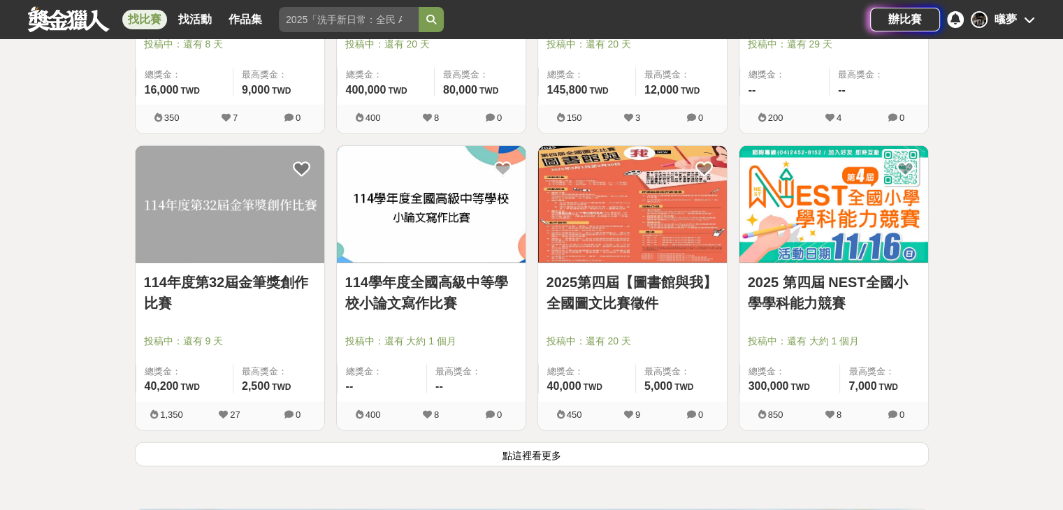
click at [203, 273] on link "114年度第32屆金筆獎創作比賽" at bounding box center [230, 293] width 172 height 42
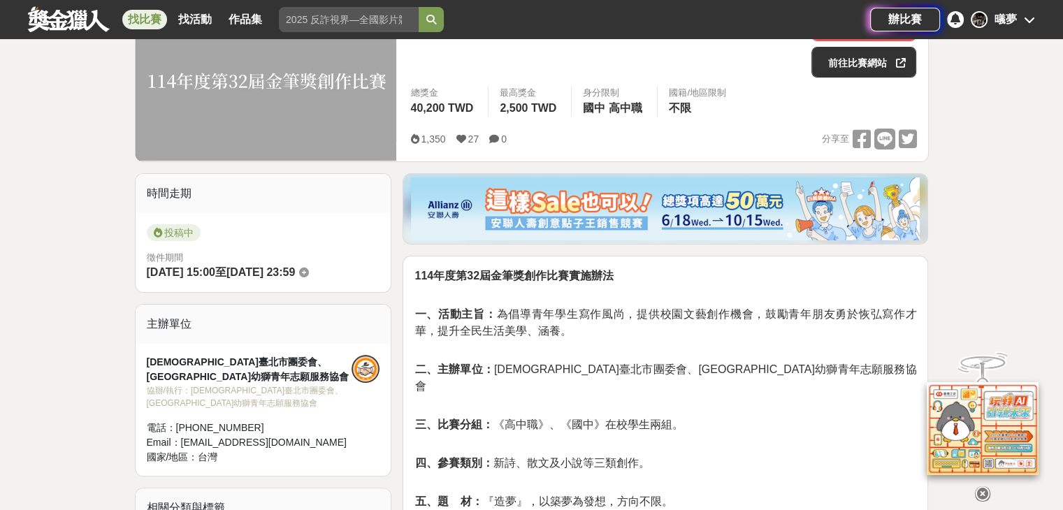
scroll to position [102, 0]
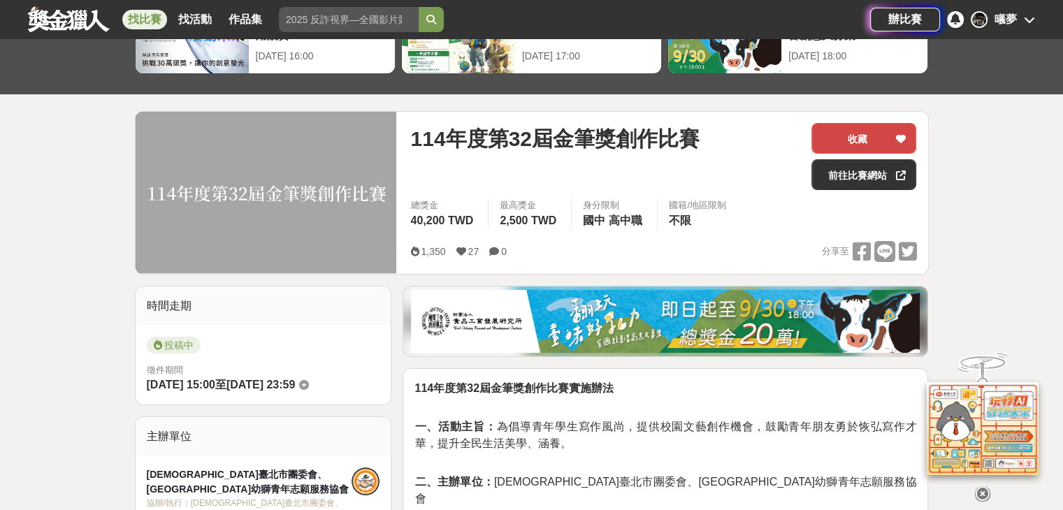
click at [838, 126] on button "收藏" at bounding box center [864, 138] width 105 height 31
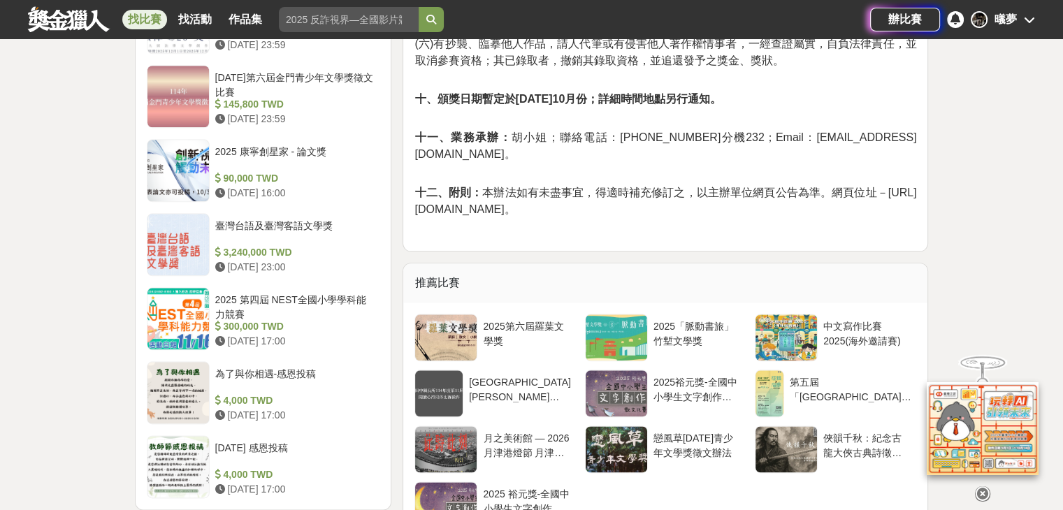
scroll to position [1615, 0]
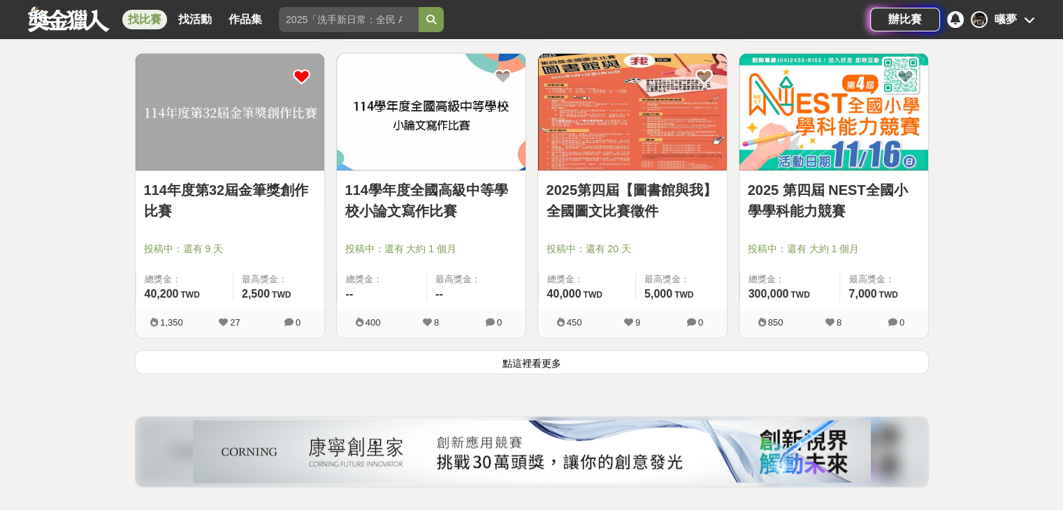
scroll to position [3524, 0]
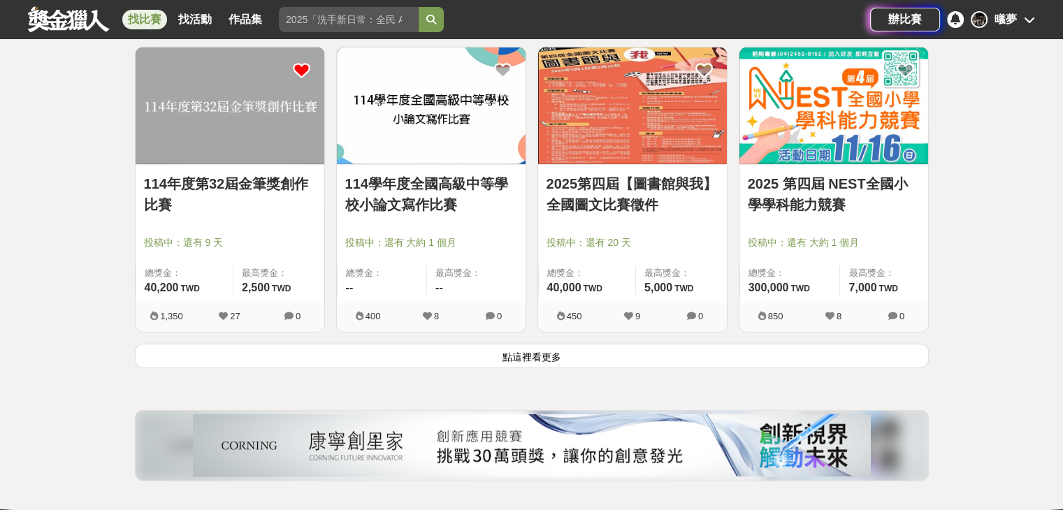
click at [429, 347] on button "點這裡看更多" at bounding box center [532, 356] width 794 height 24
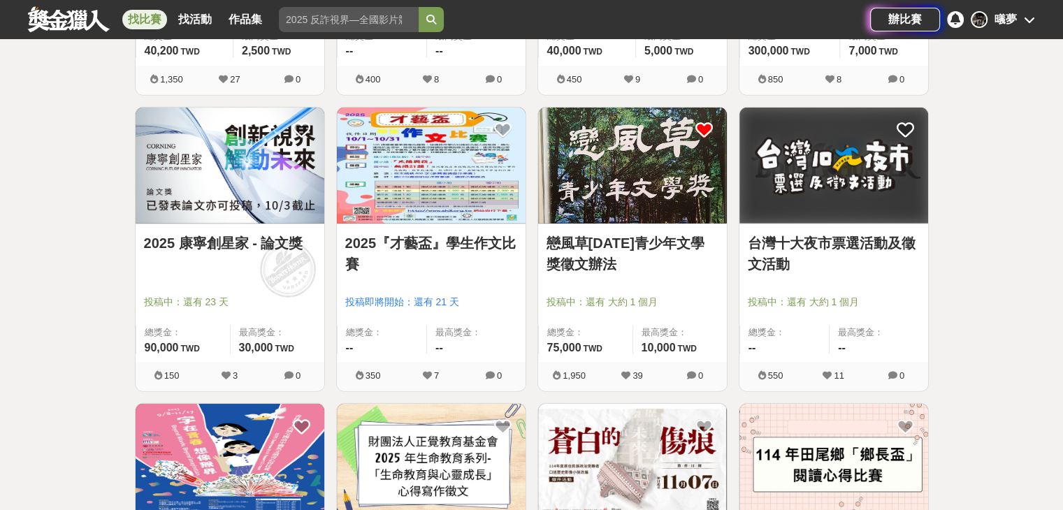
scroll to position [3819, 0]
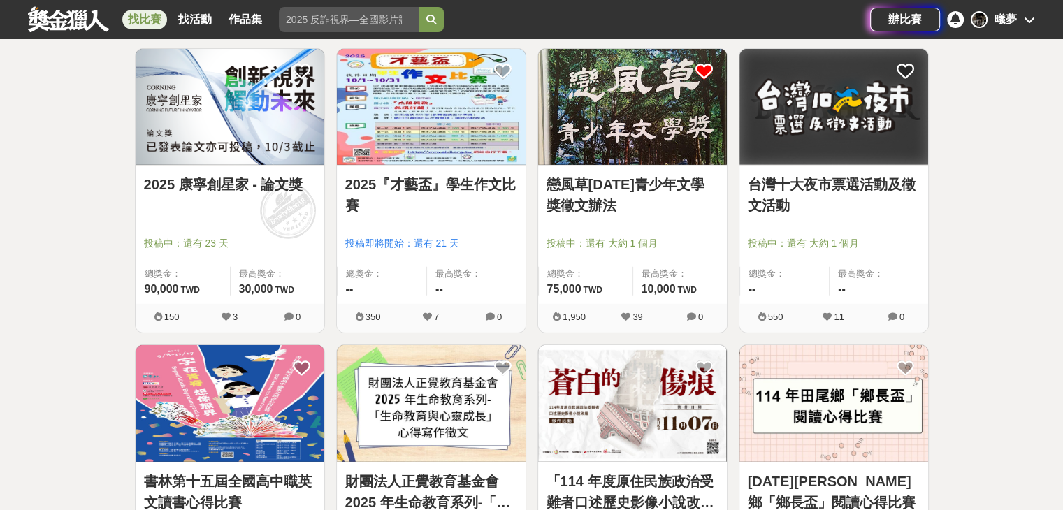
click at [466, 178] on link "2025『才藝盃』學生作文比賽" at bounding box center [431, 195] width 172 height 42
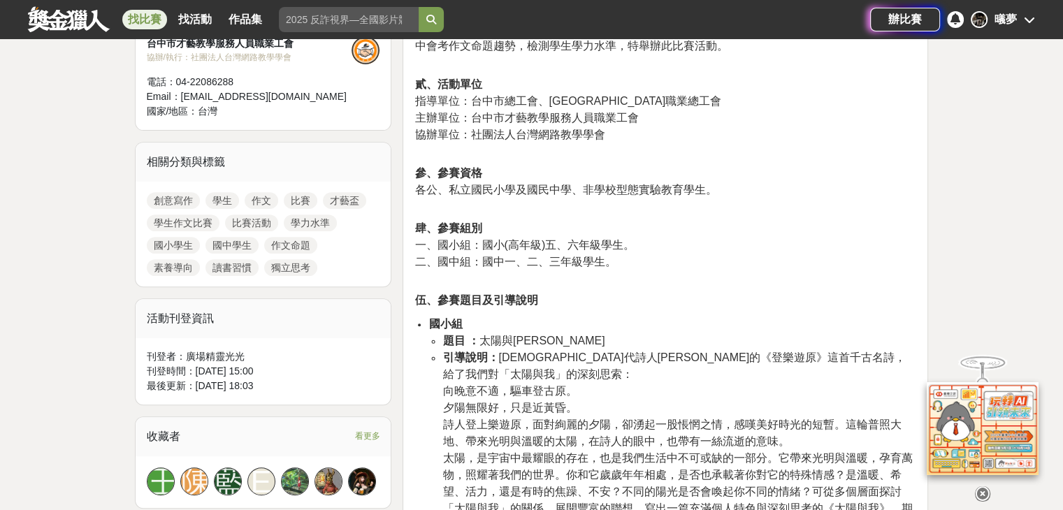
scroll to position [533, 0]
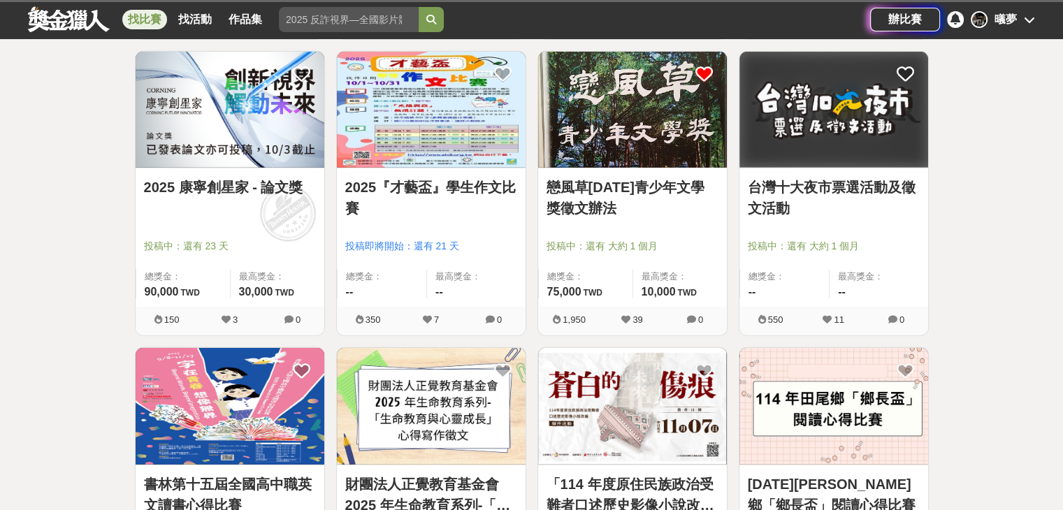
scroll to position [3819, 0]
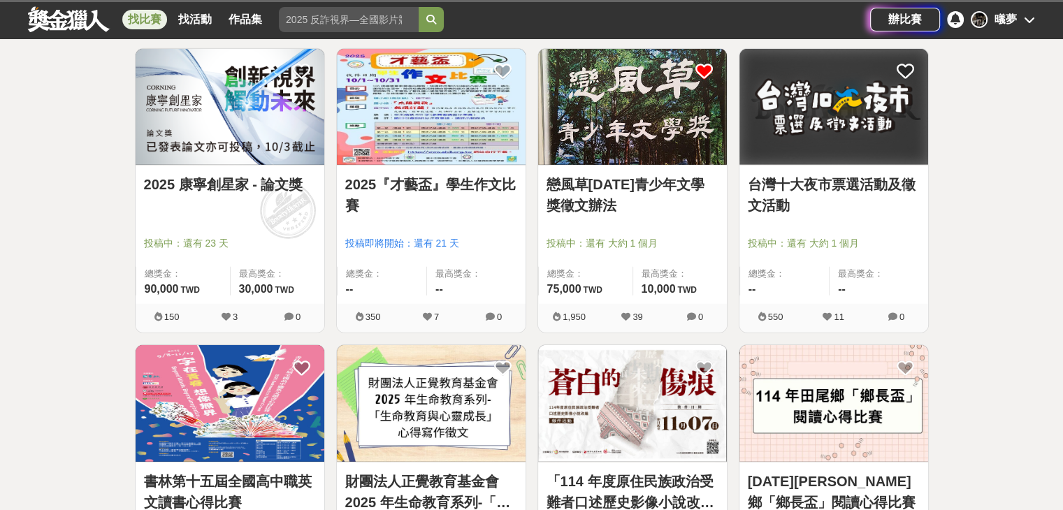
click at [572, 182] on link "戀風草[DATE]青少年文學獎徵文辦法" at bounding box center [633, 195] width 172 height 42
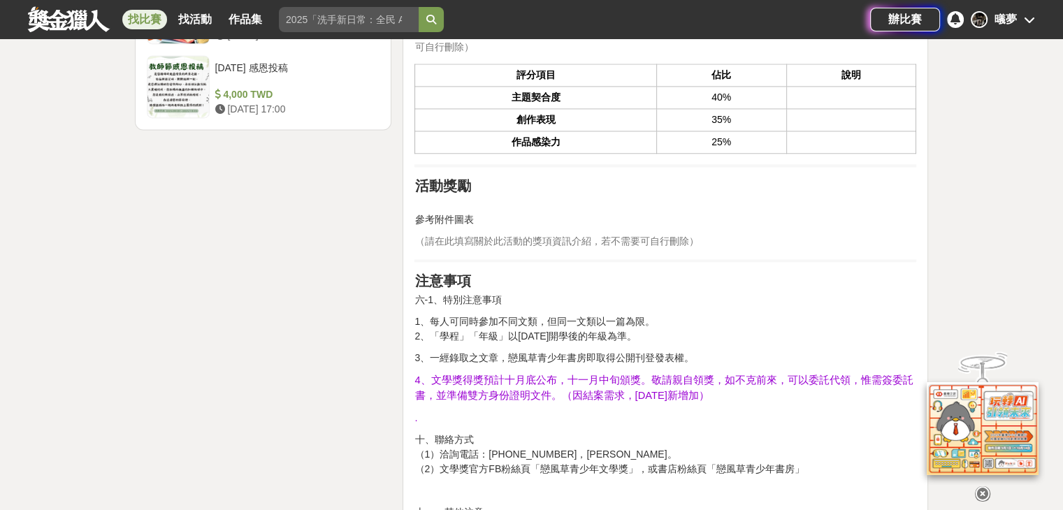
scroll to position [2046, 0]
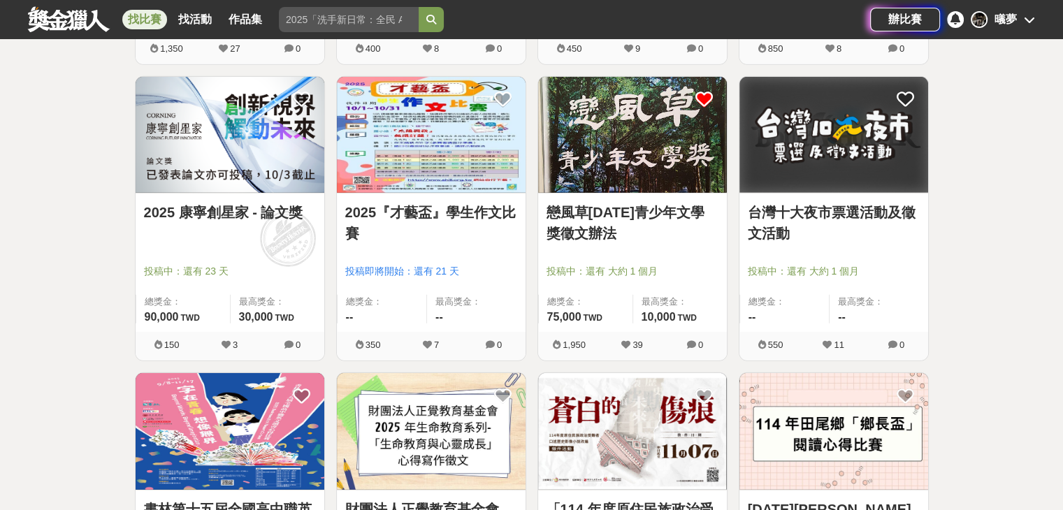
scroll to position [3819, 0]
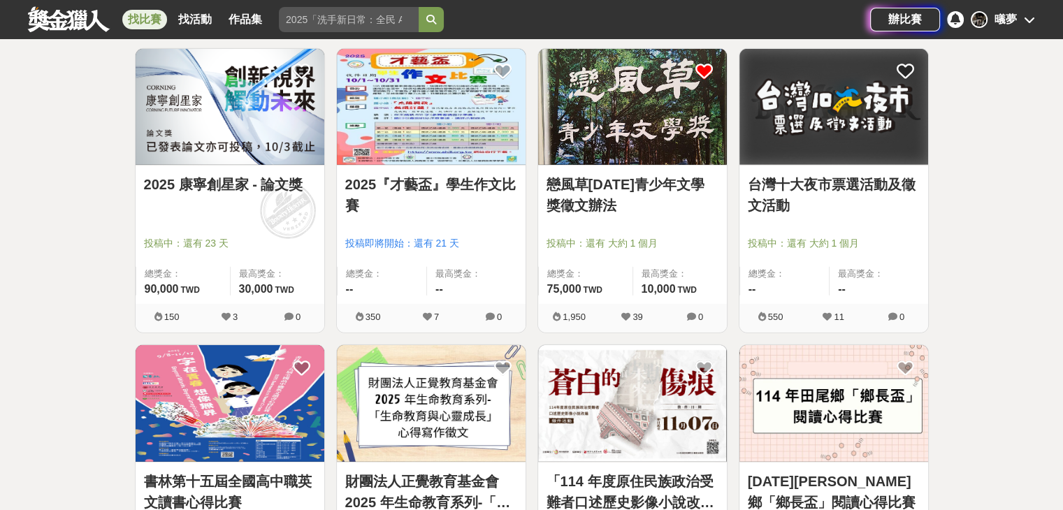
click at [558, 185] on link "戀風草[DATE]青少年文學獎徵文辦法" at bounding box center [633, 195] width 172 height 42
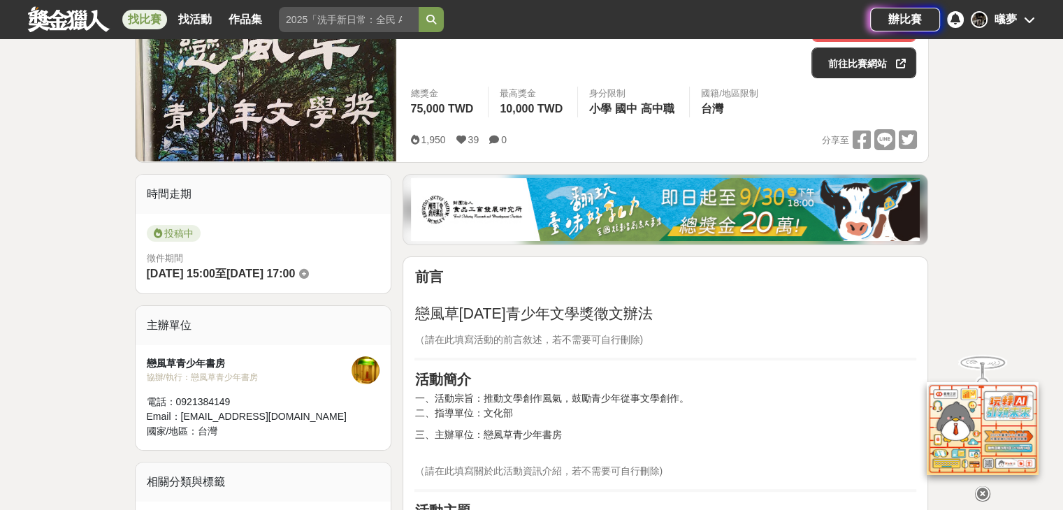
scroll to position [215, 0]
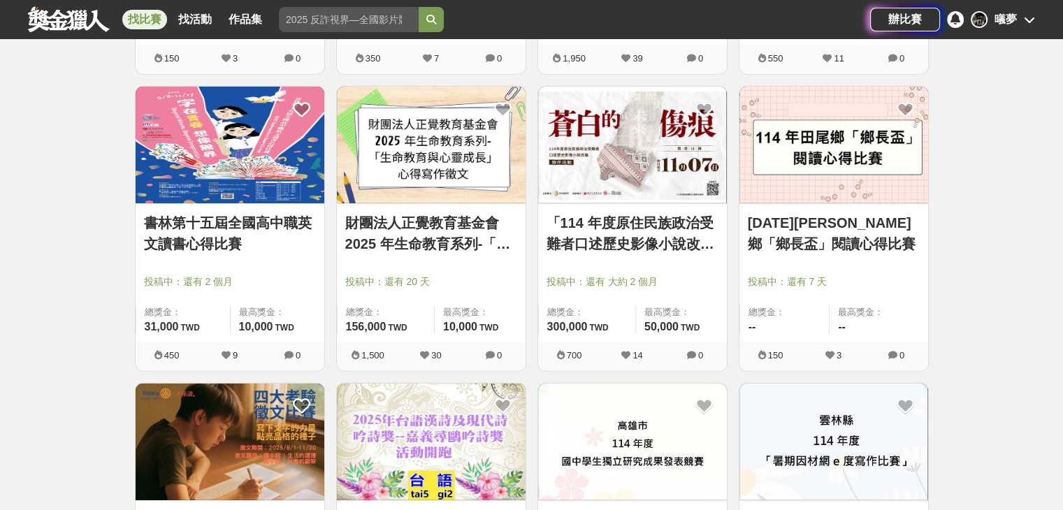
scroll to position [4079, 0]
click at [782, 227] on link "[DATE][PERSON_NAME]鄉「鄉長盃」閱讀心得比賽" at bounding box center [834, 233] width 172 height 42
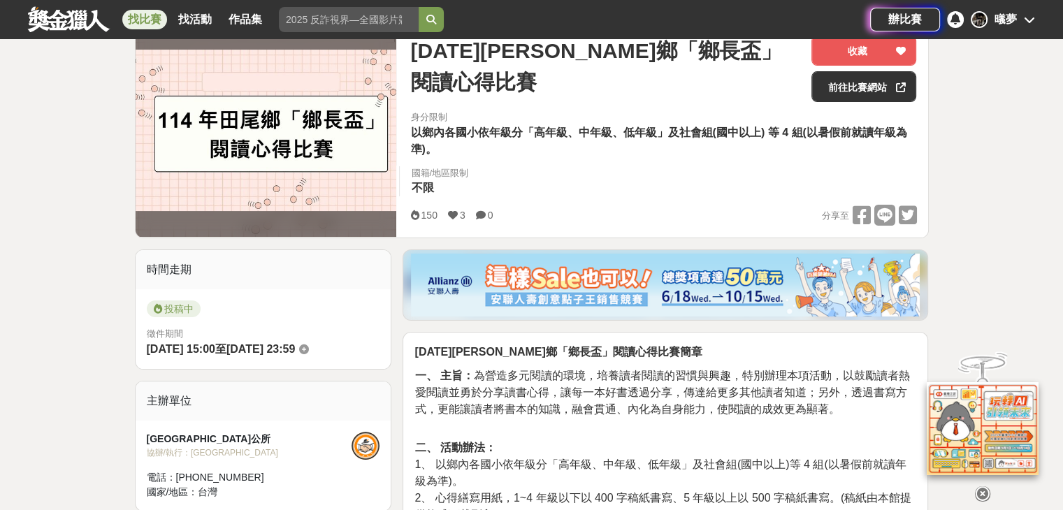
scroll to position [170, 0]
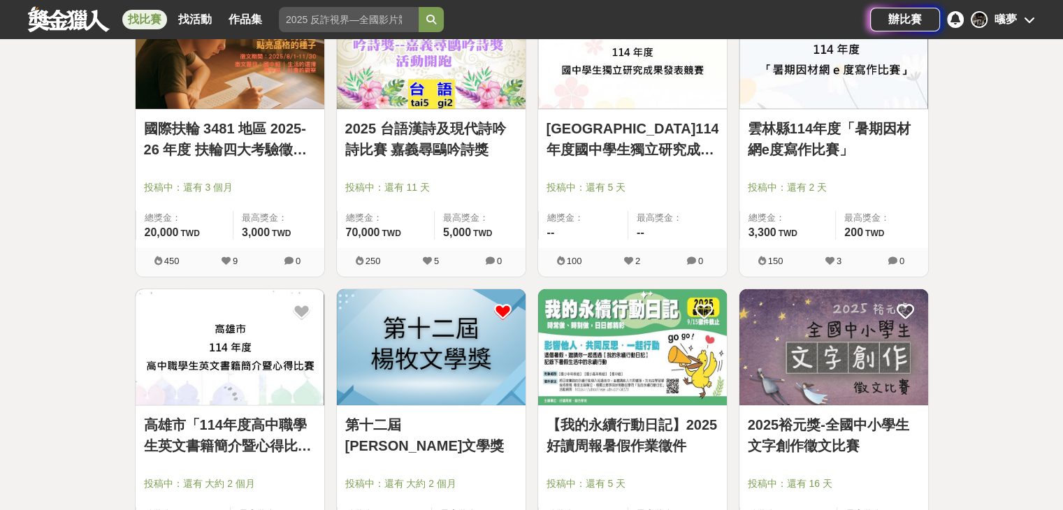
scroll to position [4469, 0]
click at [432, 129] on link "2025 台語漢詩及現代詩吟詩比賽 嘉義尋鷗吟詩獎" at bounding box center [431, 140] width 172 height 42
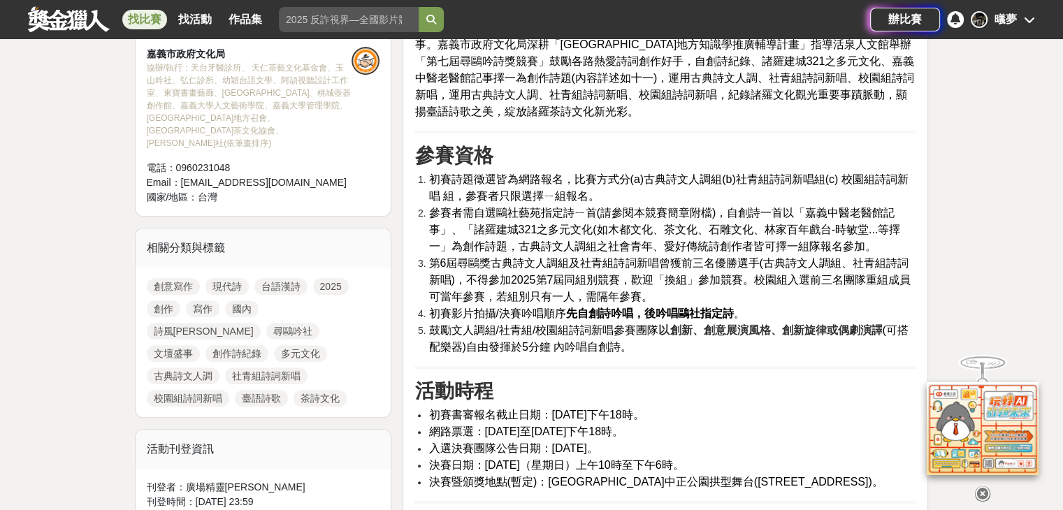
scroll to position [523, 0]
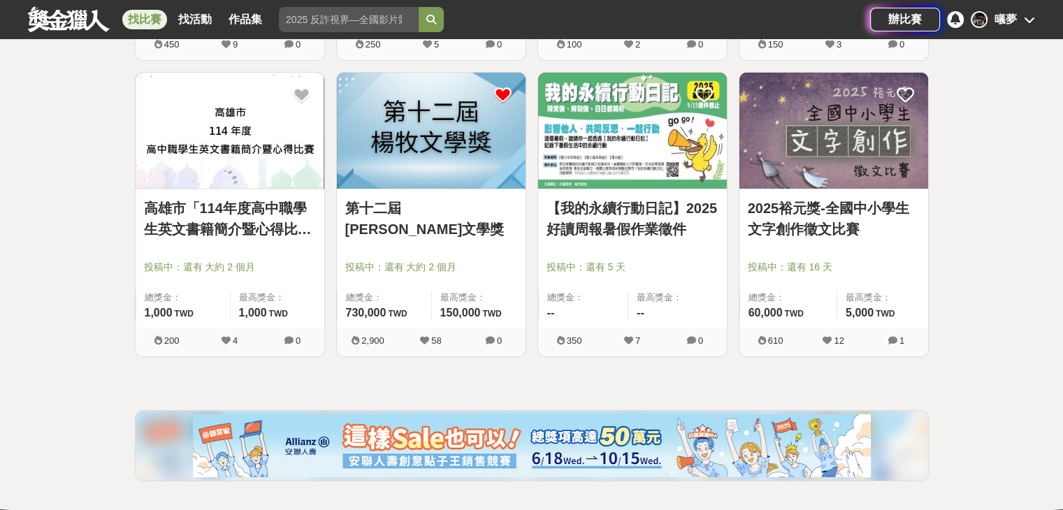
scroll to position [4687, 0]
click at [789, 221] on link "2025裕元獎-全國中小學生文字創作徵文比賽" at bounding box center [834, 218] width 172 height 42
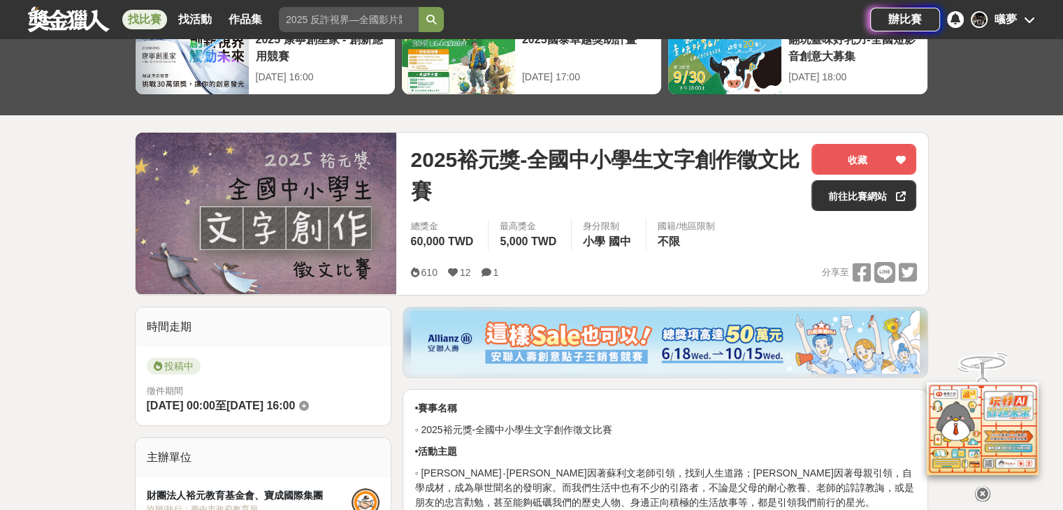
scroll to position [14, 0]
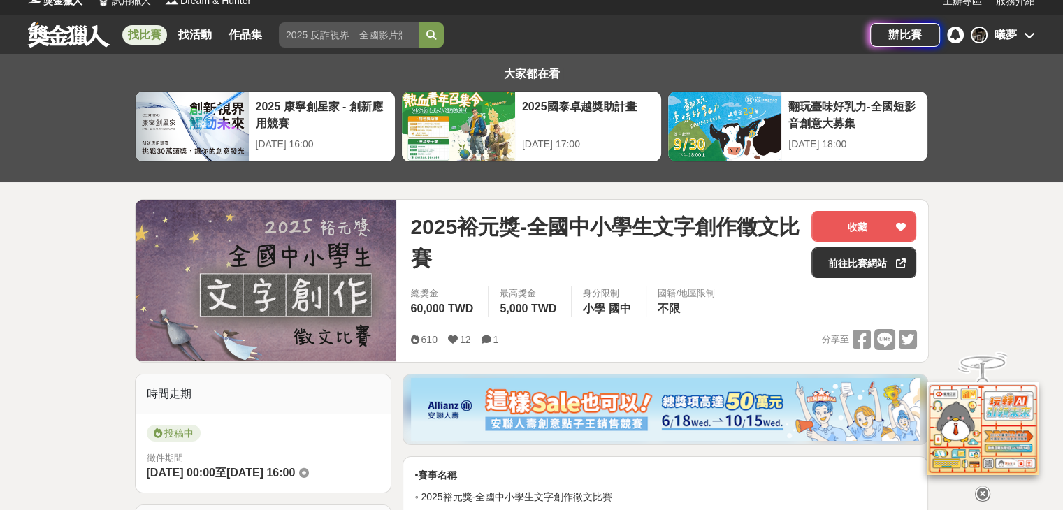
click at [991, 31] on div "㬢夢" at bounding box center [1003, 35] width 64 height 17
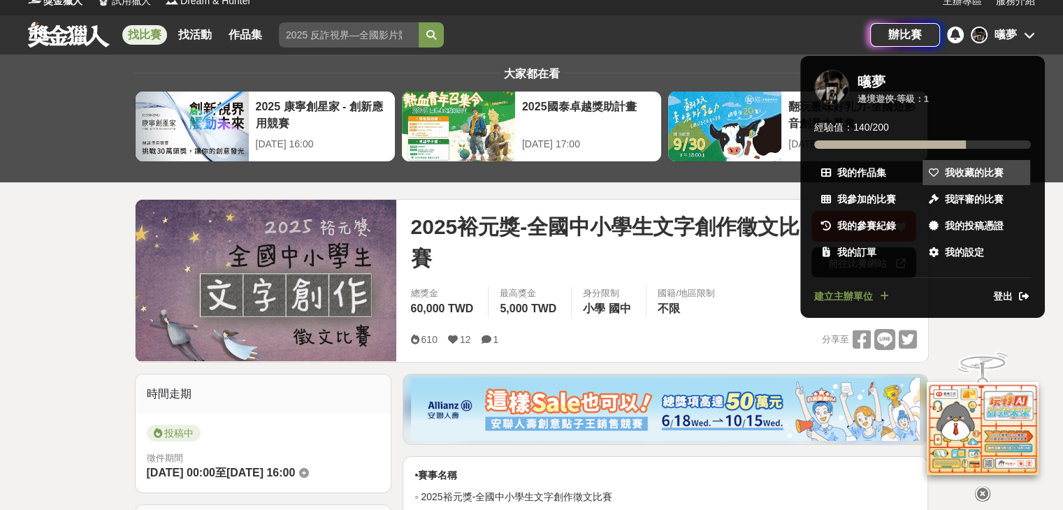
click at [965, 175] on span "我收藏的比賽" at bounding box center [974, 173] width 59 height 15
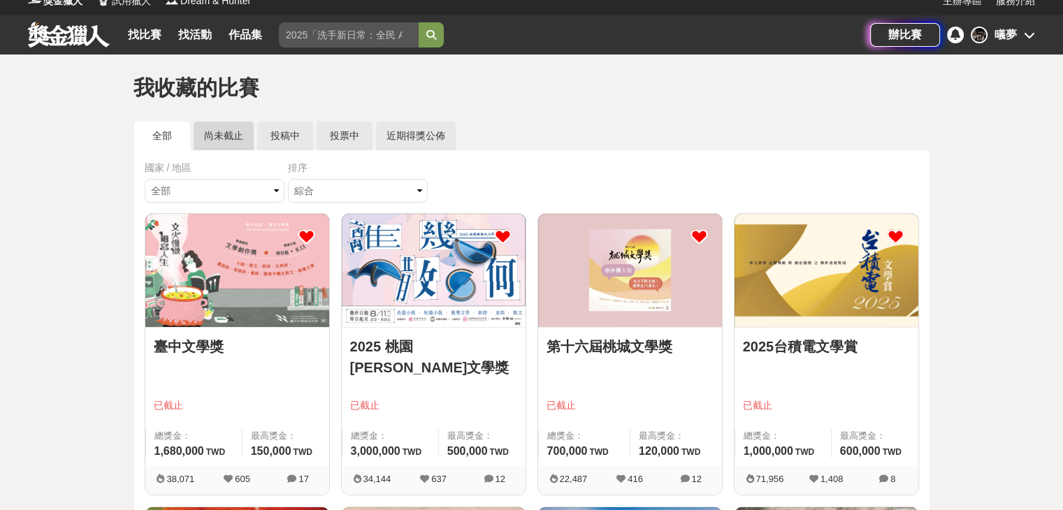
click at [232, 143] on link "尚未截止" at bounding box center [224, 136] width 60 height 29
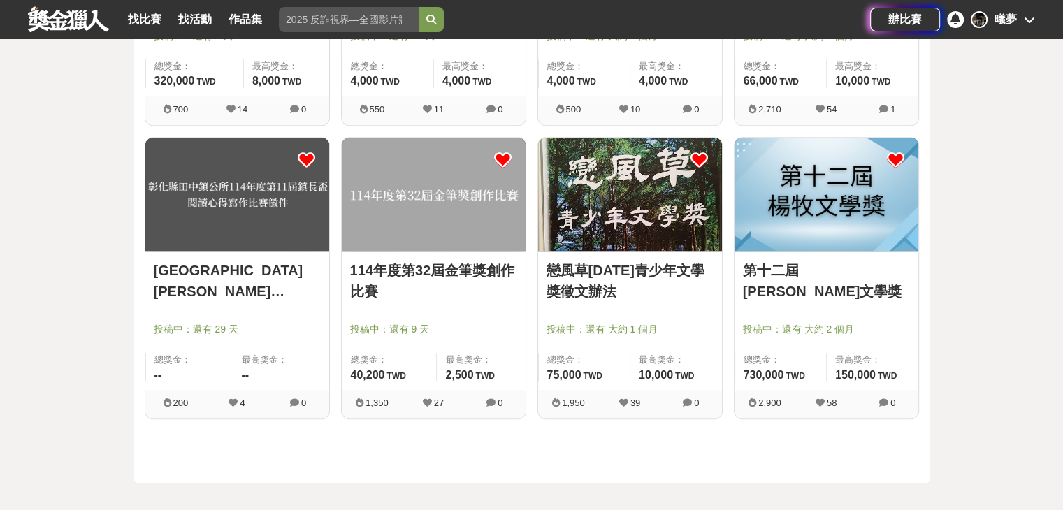
scroll to position [963, 0]
